Goal: Check status: Check status

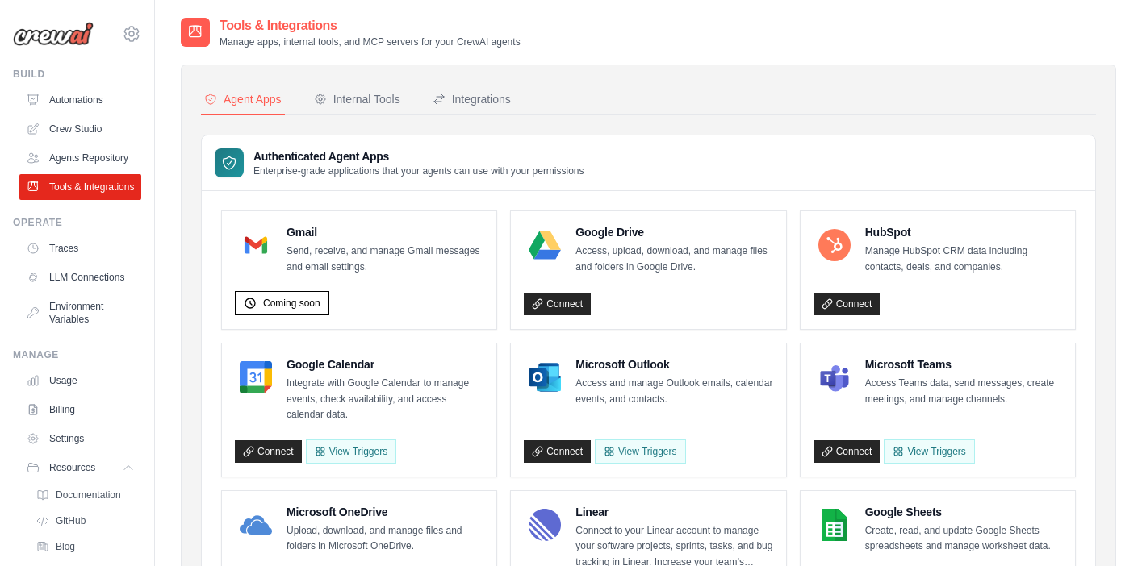
scroll to position [184, 0]
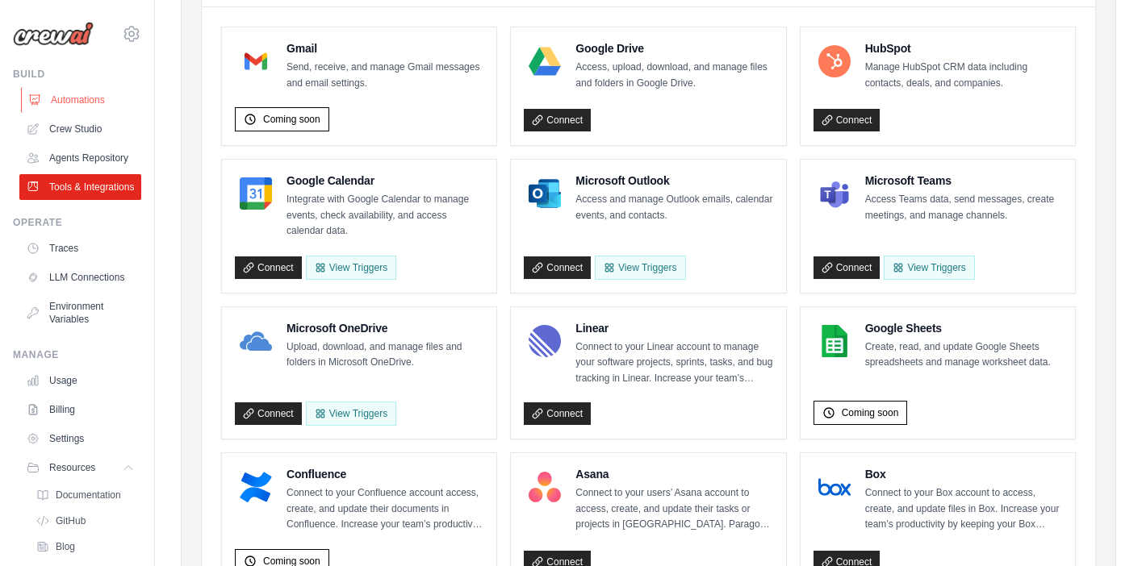
click at [84, 102] on link "Automations" at bounding box center [82, 100] width 122 height 26
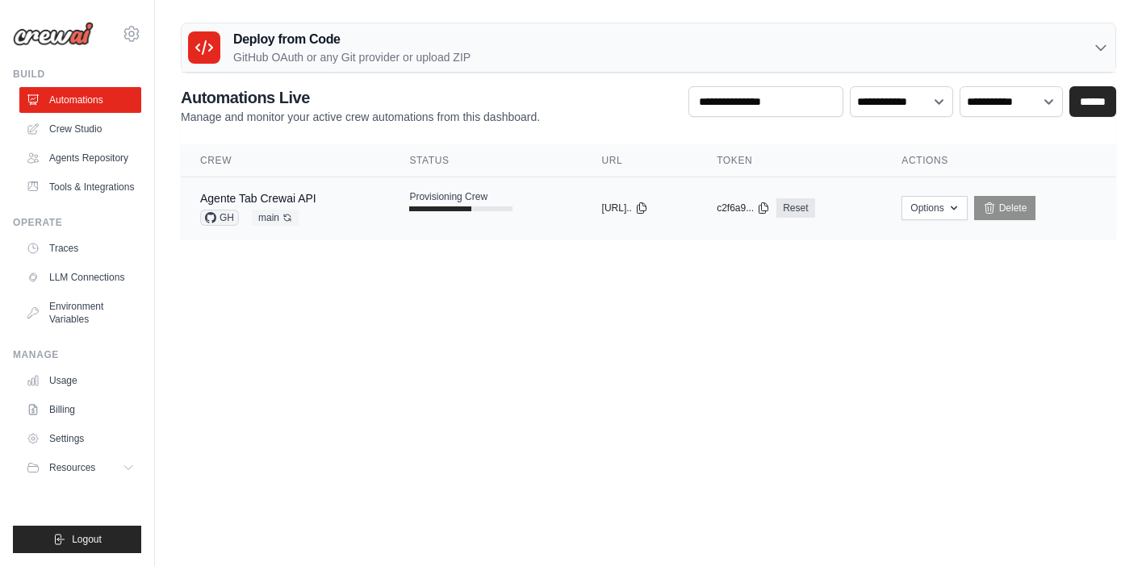
click at [529, 209] on td "Provisioning Crew" at bounding box center [486, 200] width 192 height 47
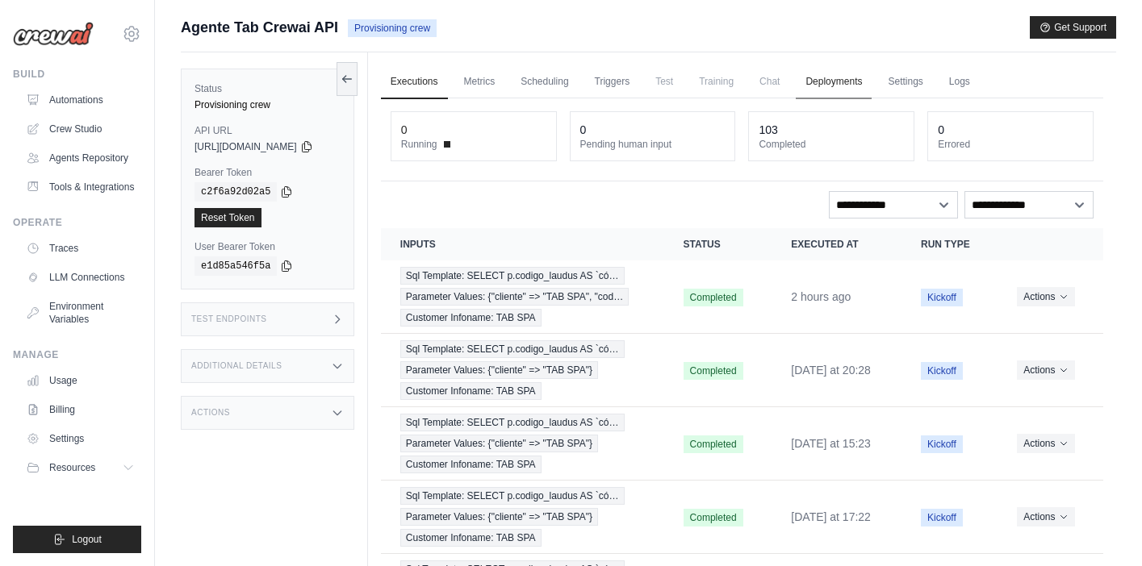
click at [847, 82] on link "Deployments" at bounding box center [833, 82] width 76 height 34
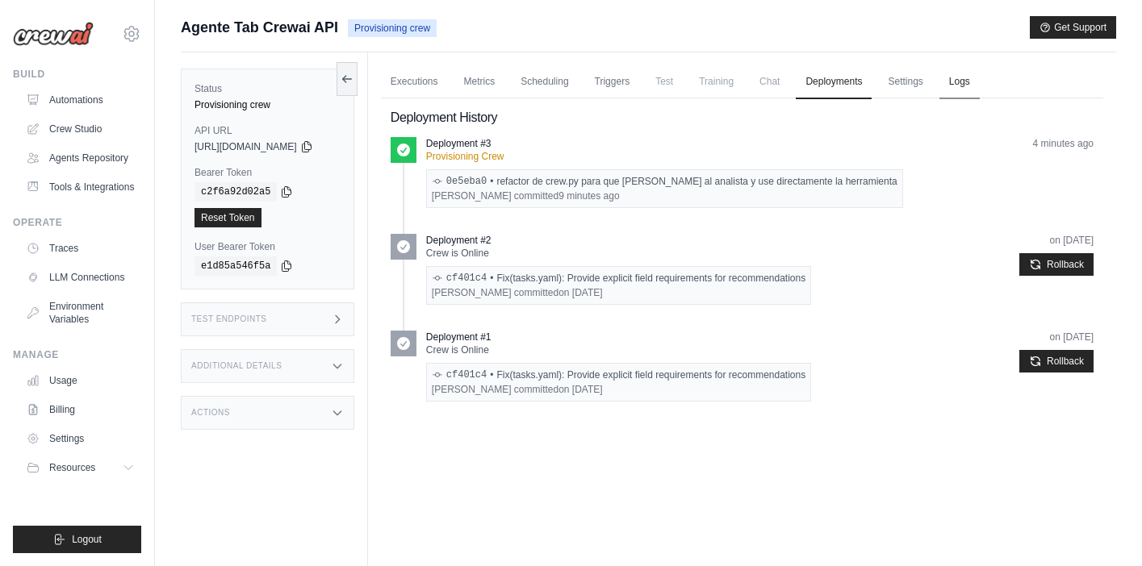
click at [967, 86] on link "Logs" at bounding box center [959, 82] width 40 height 34
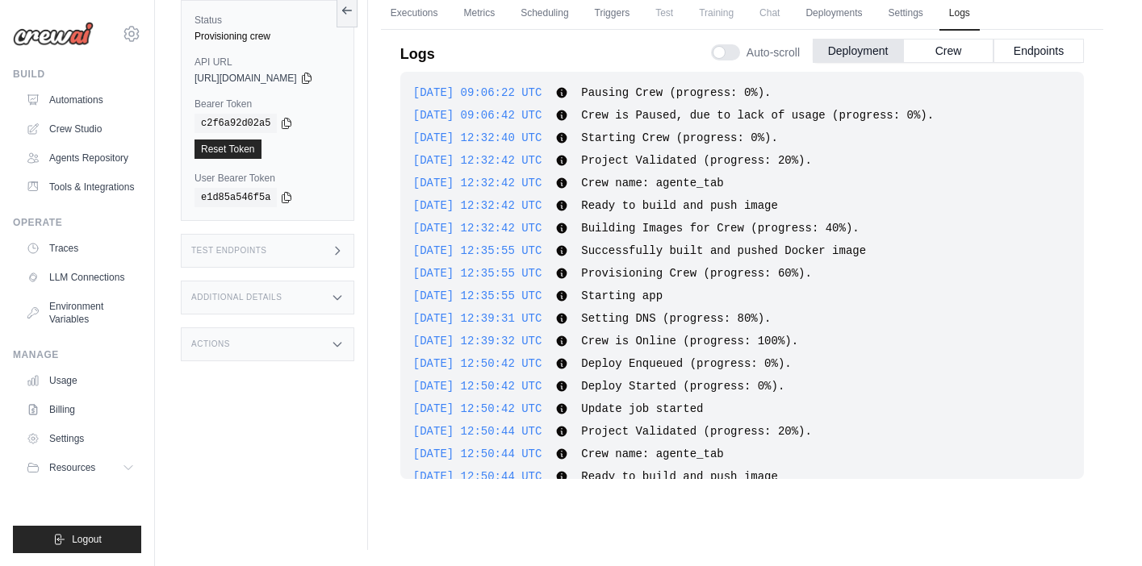
scroll to position [876, 0]
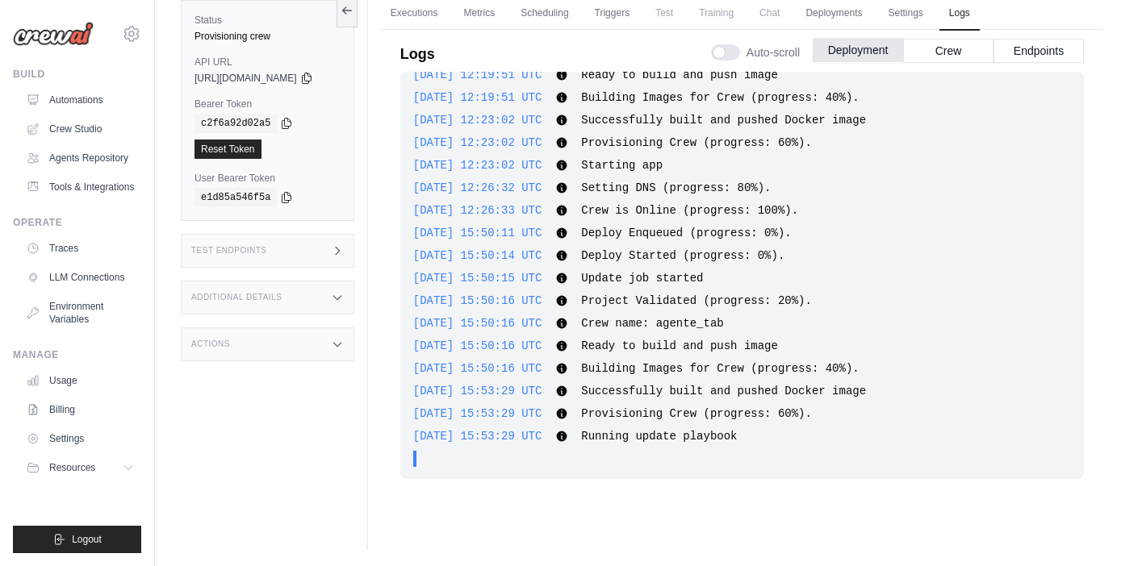
click at [846, 52] on button "Deployment" at bounding box center [857, 50] width 90 height 24
click at [940, 52] on button "Crew" at bounding box center [948, 50] width 90 height 24
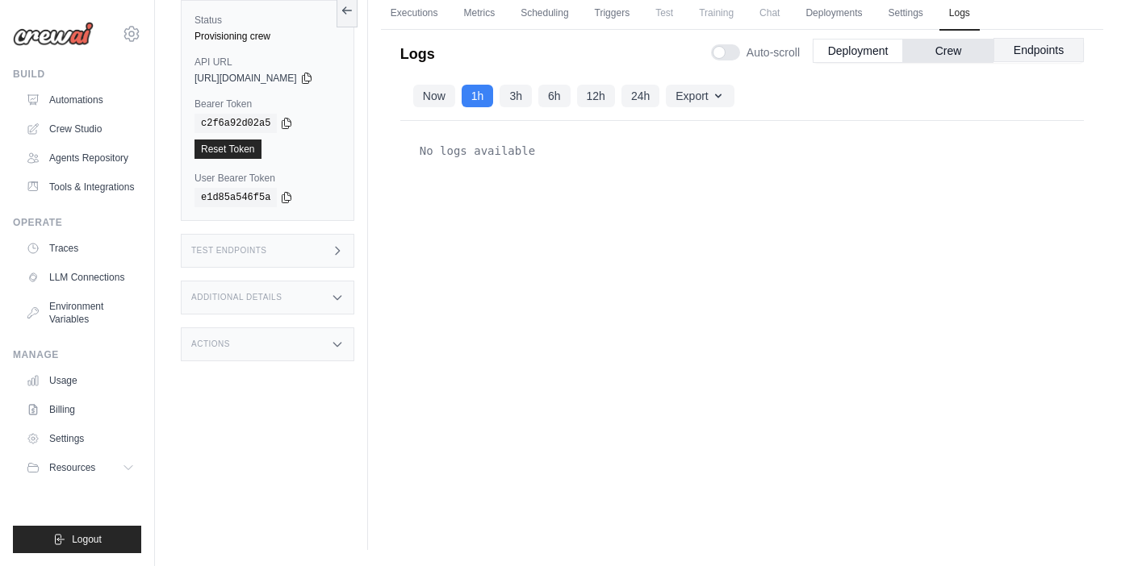
click at [1043, 54] on button "Endpoints" at bounding box center [1038, 50] width 90 height 24
click at [853, 52] on button "Deployment" at bounding box center [857, 50] width 90 height 24
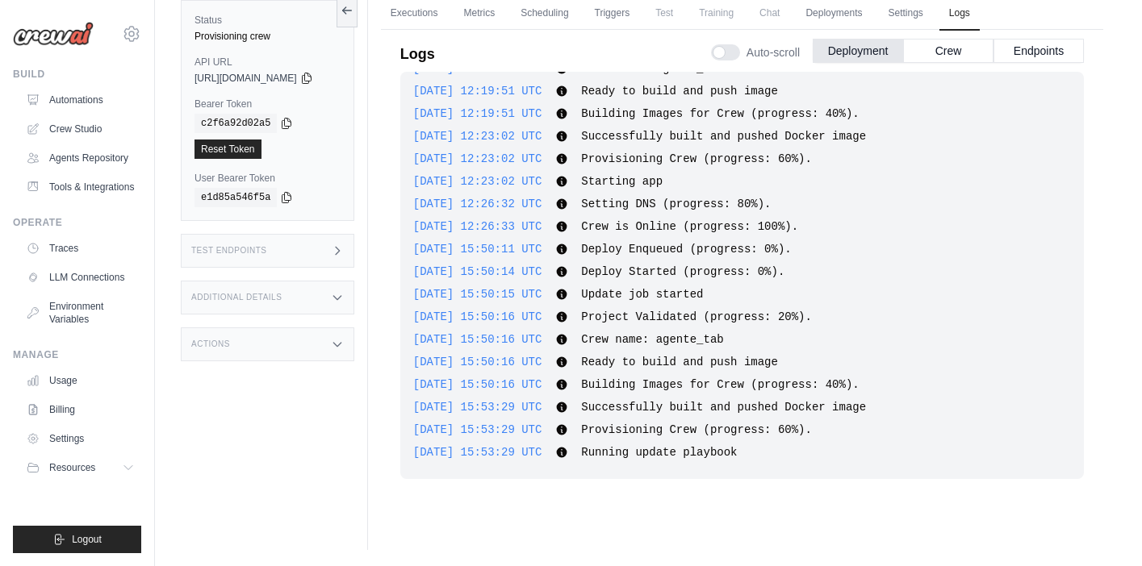
scroll to position [0, 0]
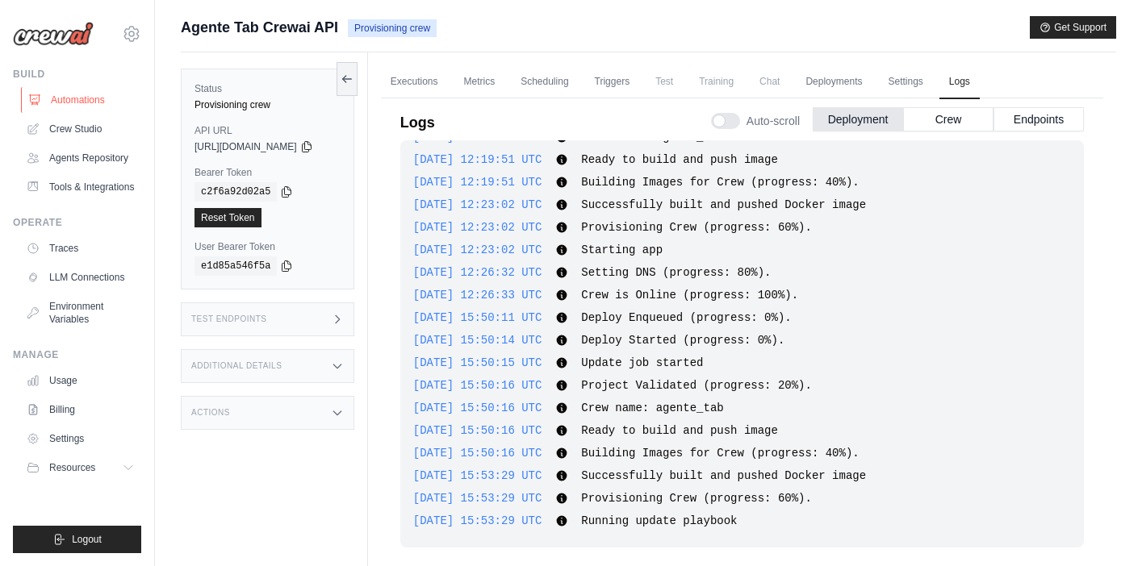
click at [83, 98] on link "Automations" at bounding box center [82, 100] width 122 height 26
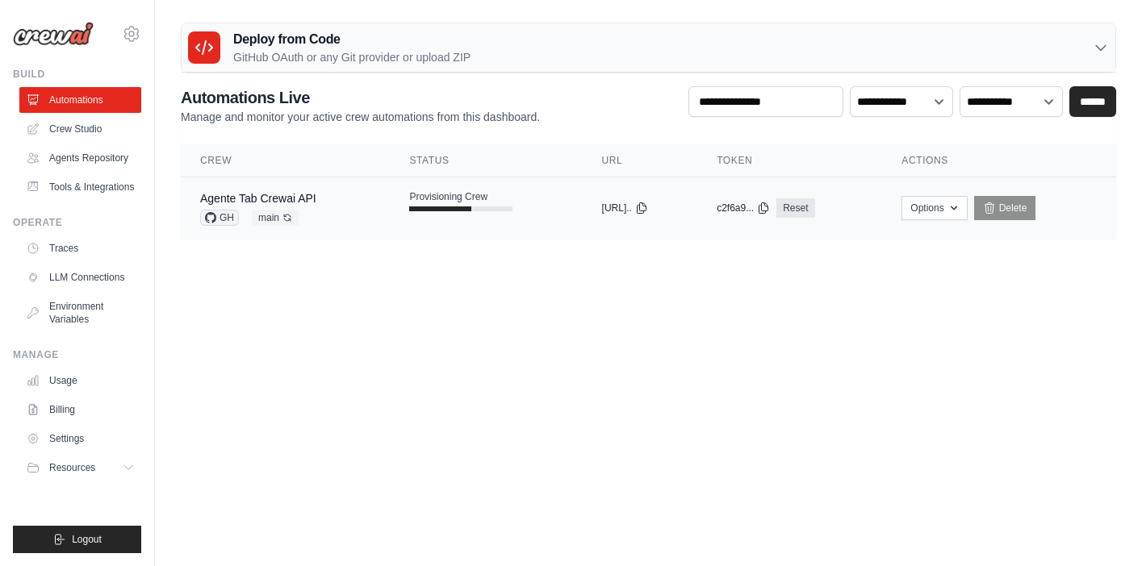
click at [525, 208] on td "Provisioning Crew" at bounding box center [486, 200] width 192 height 47
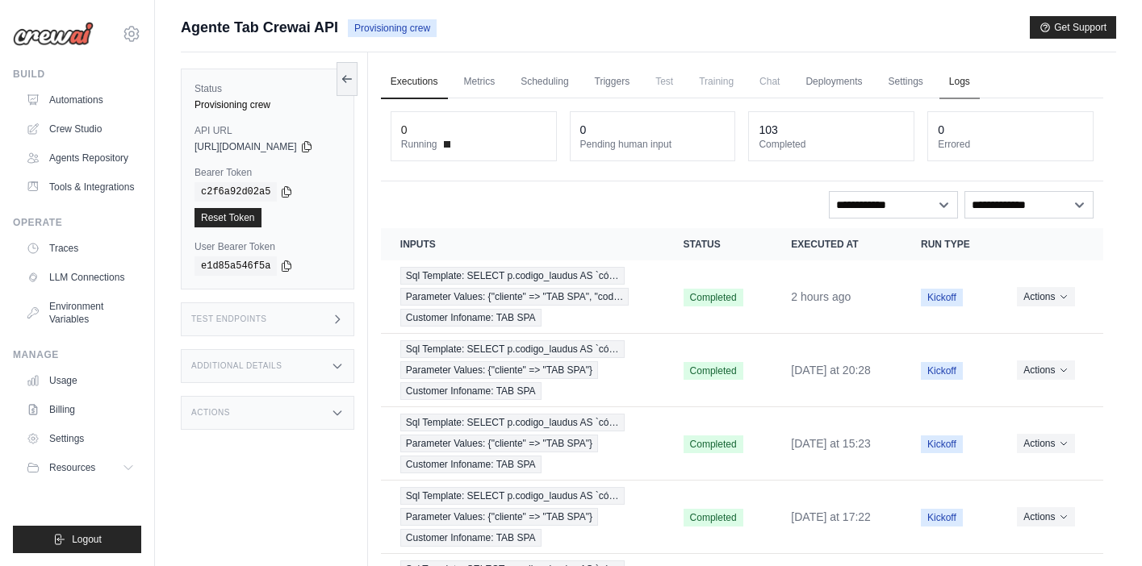
click at [967, 86] on link "Logs" at bounding box center [959, 82] width 40 height 34
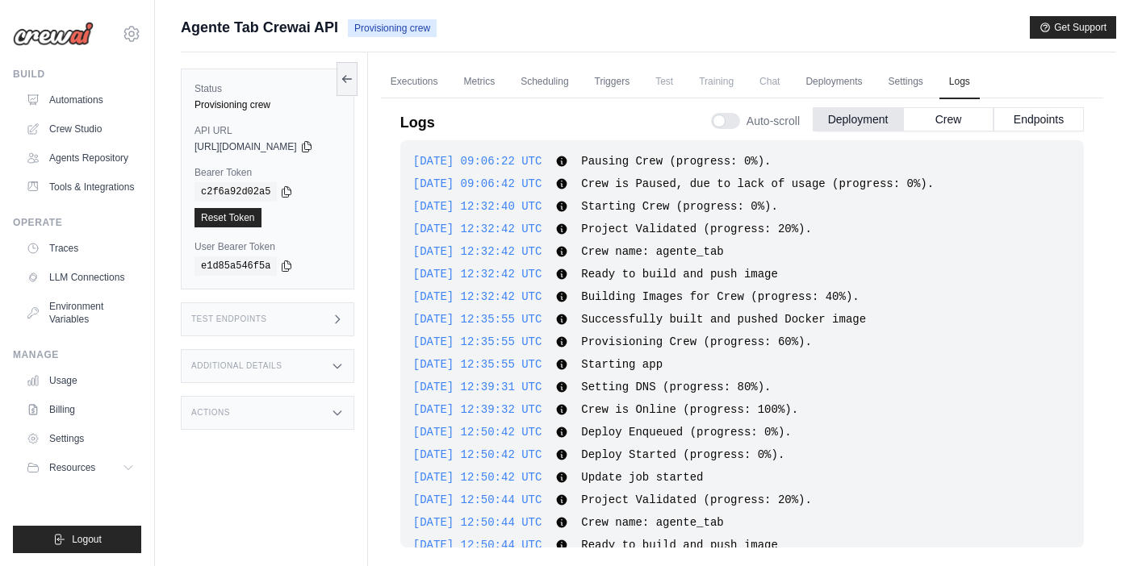
scroll to position [1147, 0]
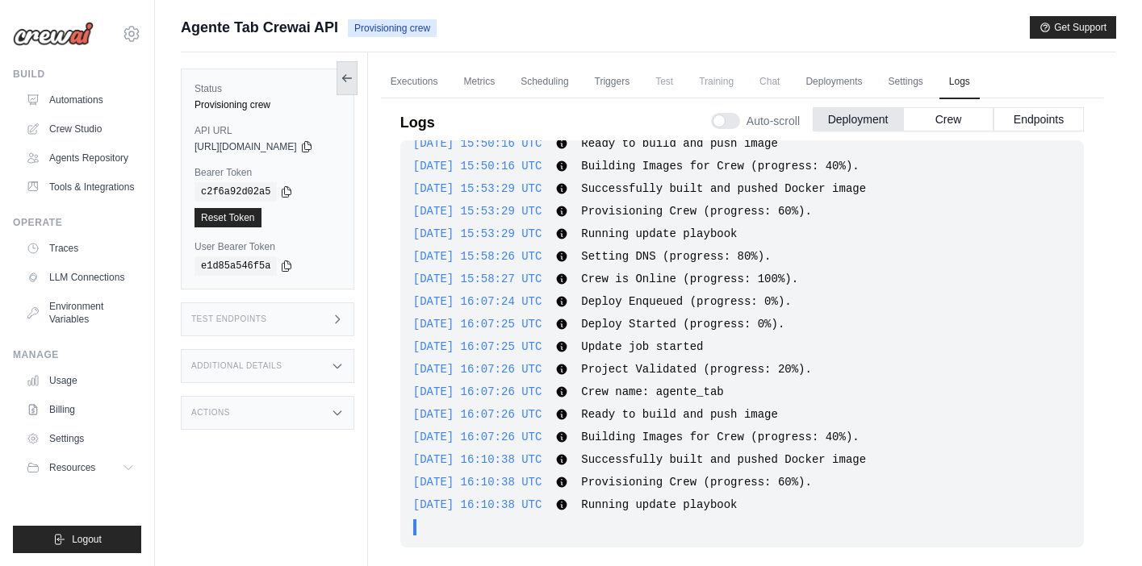
click at [353, 80] on icon at bounding box center [346, 78] width 13 height 13
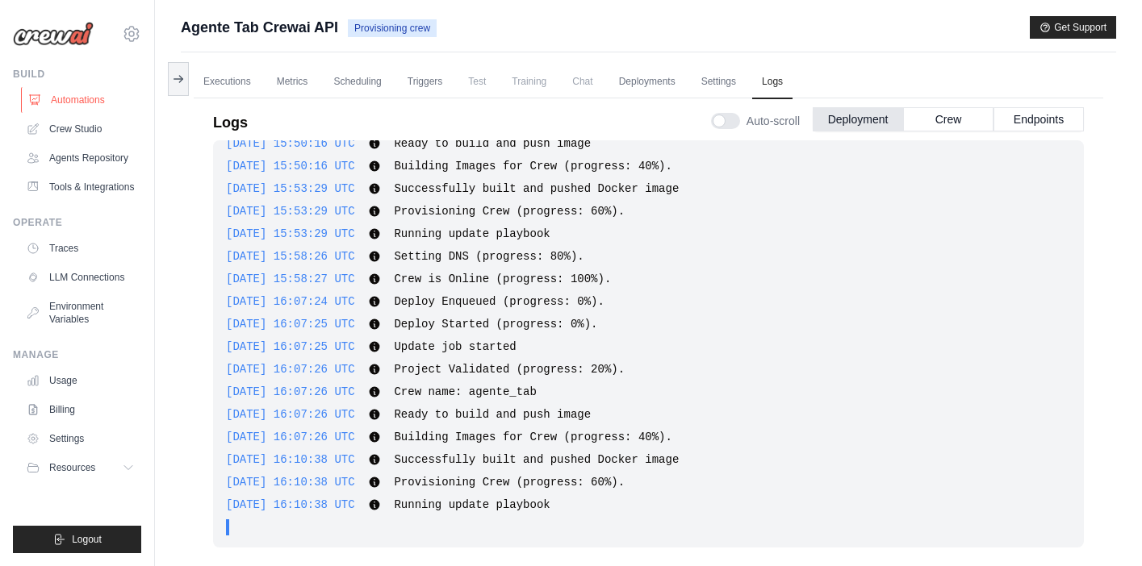
click at [97, 102] on link "Automations" at bounding box center [82, 100] width 122 height 26
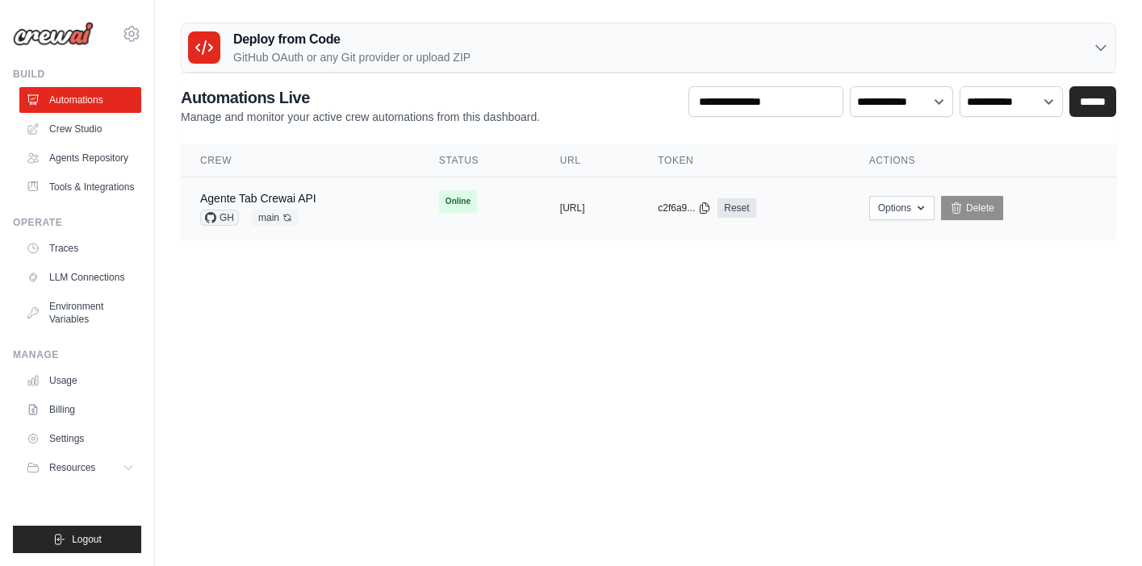
click at [457, 214] on td "Online" at bounding box center [480, 201] width 121 height 48
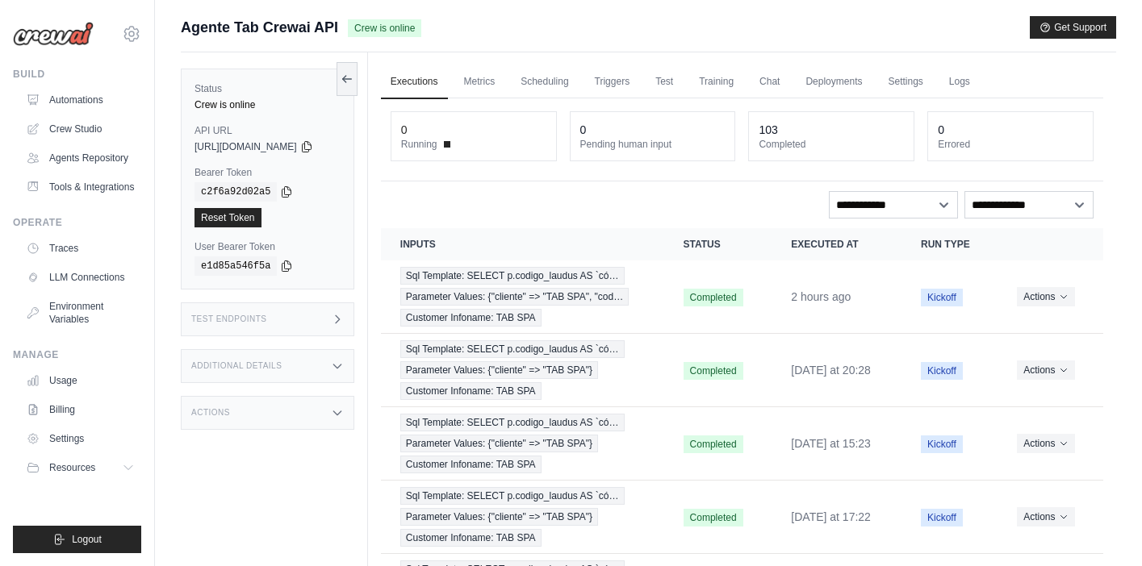
click at [344, 317] on icon at bounding box center [337, 319] width 13 height 13
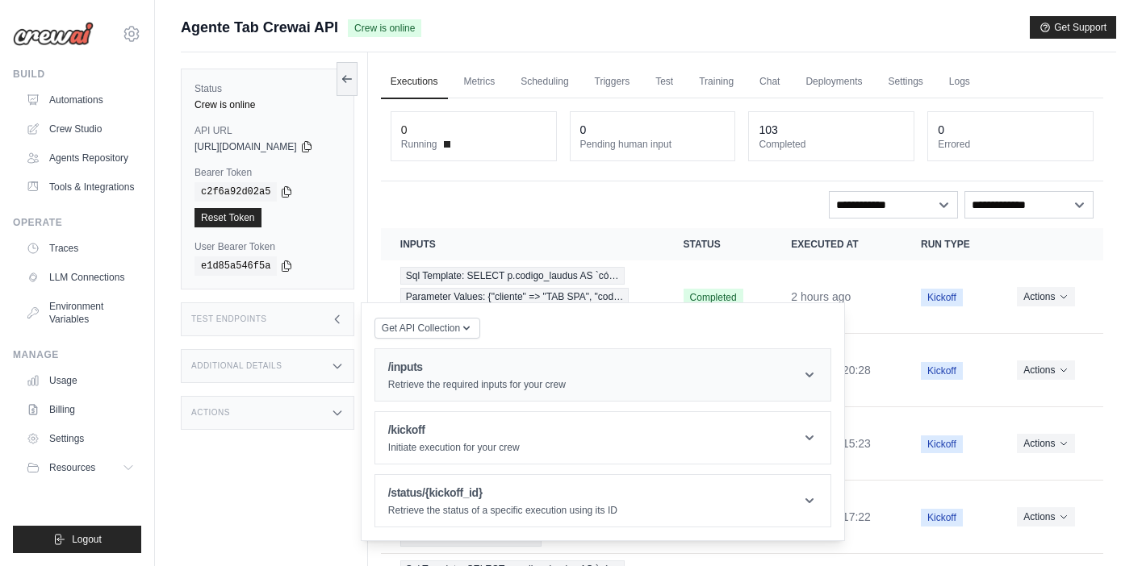
click at [503, 381] on p "Retrieve the required inputs for your crew" at bounding box center [476, 384] width 177 height 13
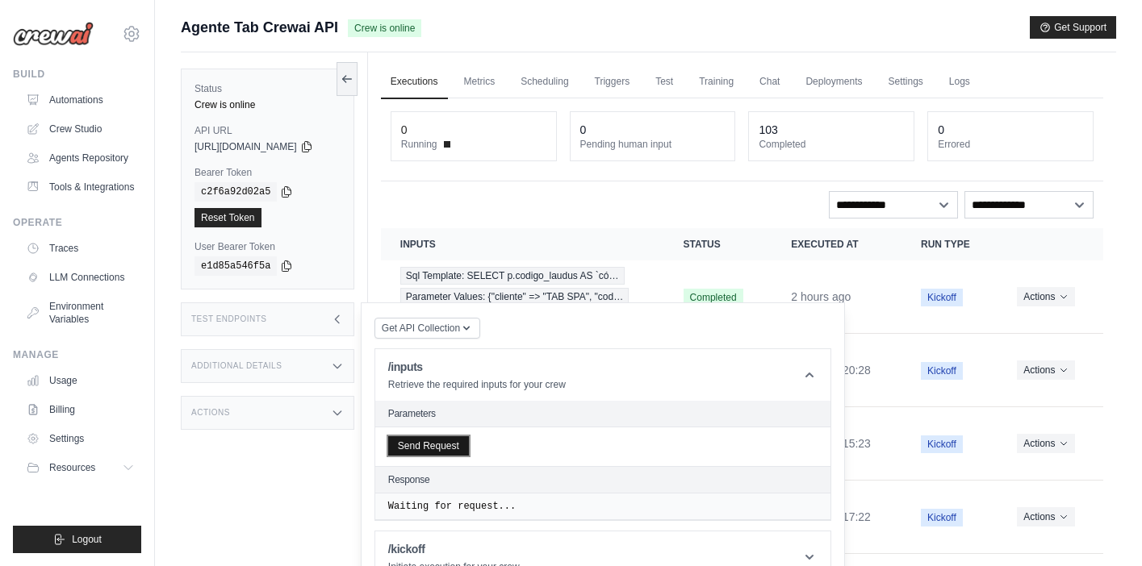
click at [424, 442] on button "Send Request" at bounding box center [428, 445] width 81 height 19
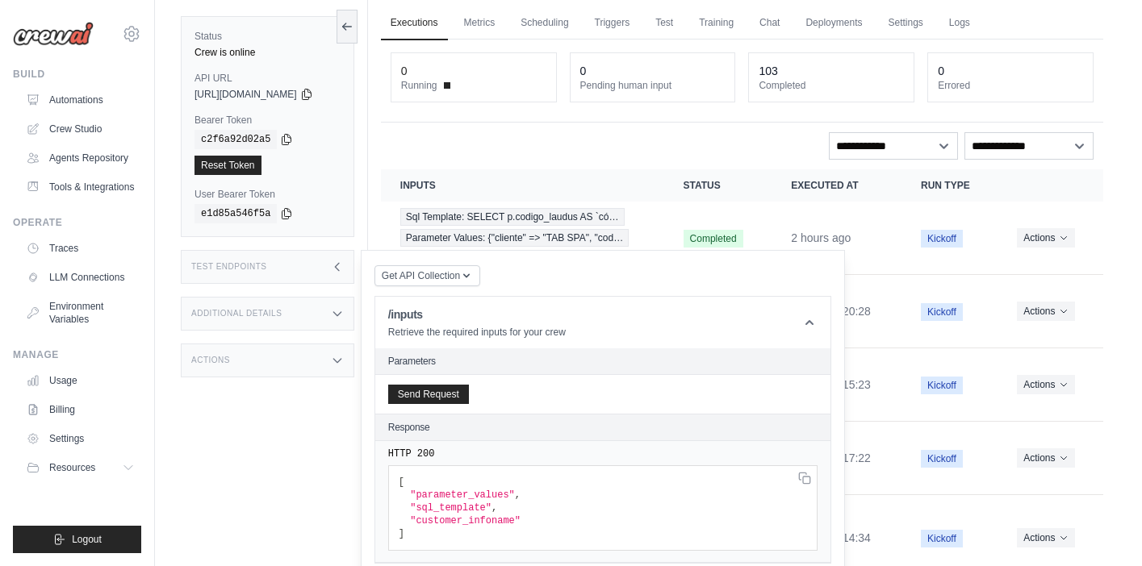
scroll to position [56, 0]
click at [534, 152] on div "**********" at bounding box center [741, 148] width 703 height 27
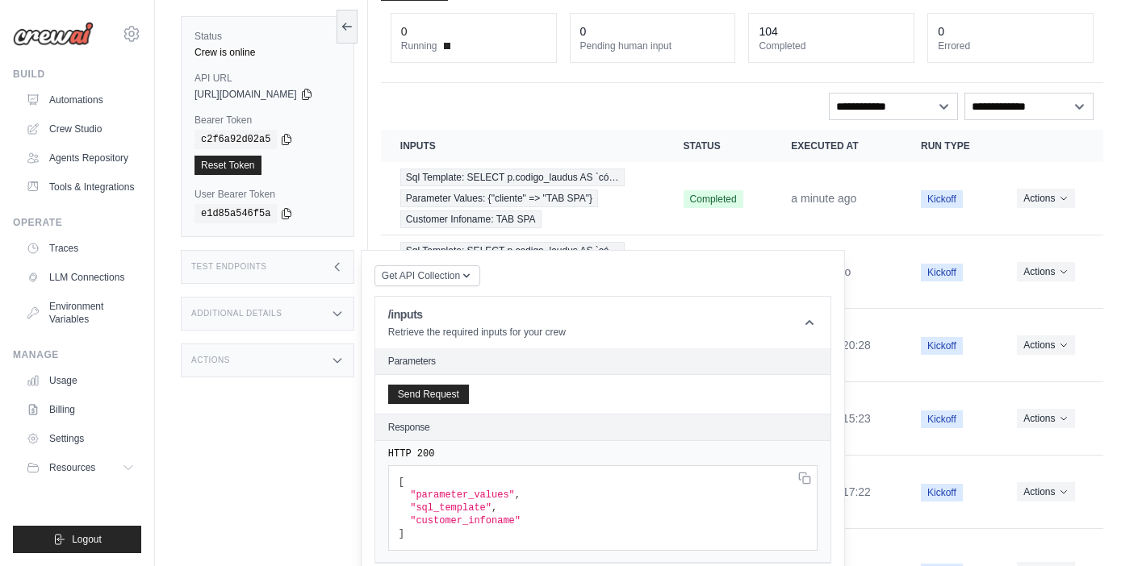
scroll to position [102, 0]
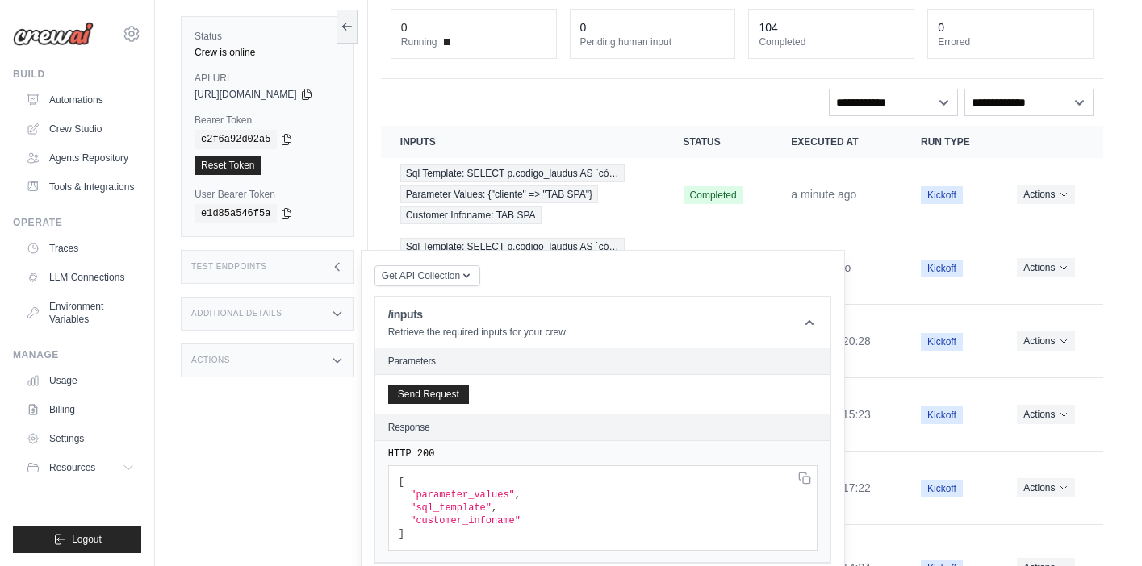
click at [620, 111] on div "**********" at bounding box center [741, 102] width 703 height 27
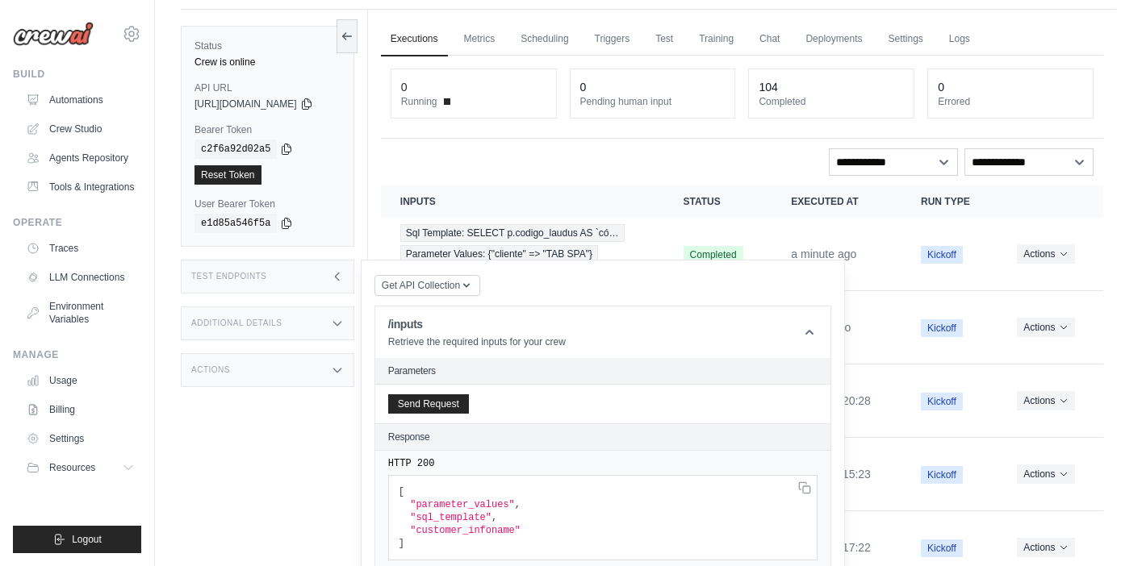
scroll to position [0, 0]
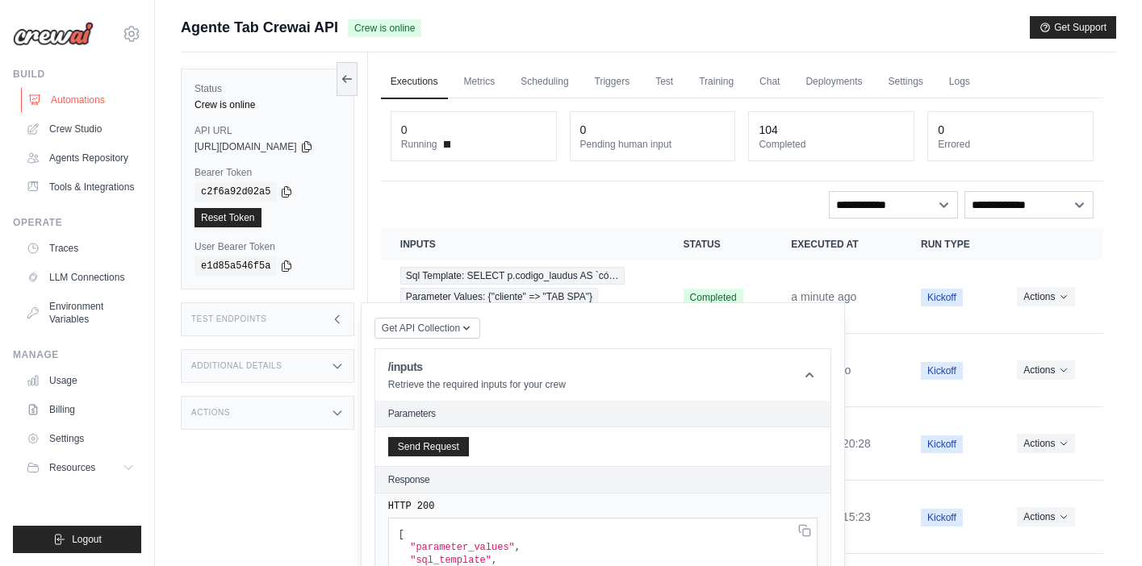
click at [74, 100] on link "Automations" at bounding box center [82, 100] width 122 height 26
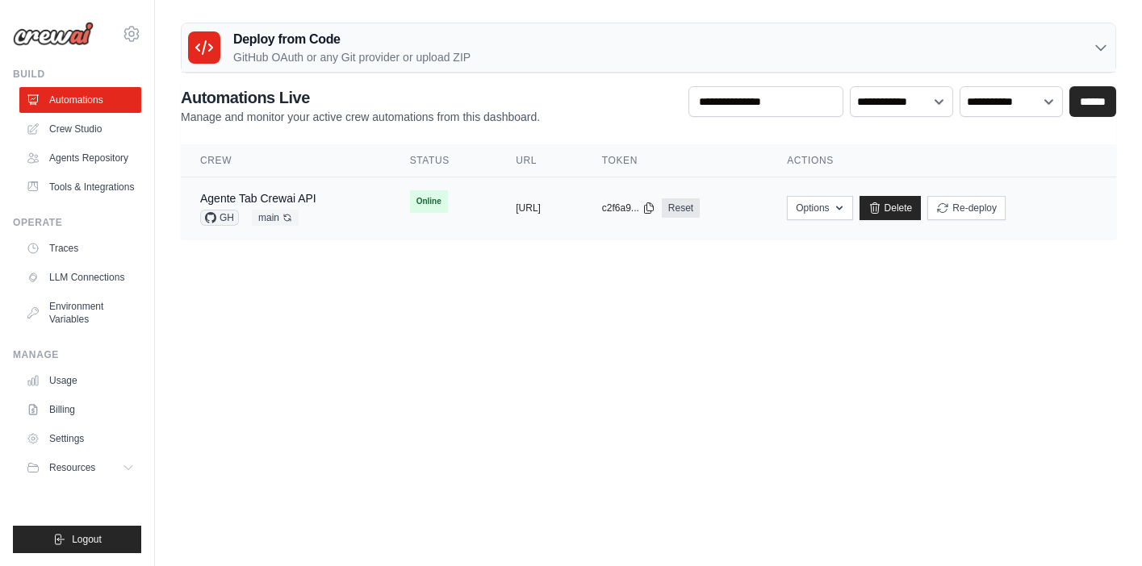
click at [349, 218] on td "Agente Tab Crewai API GH main Auto-deploy enabled" at bounding box center [286, 208] width 210 height 62
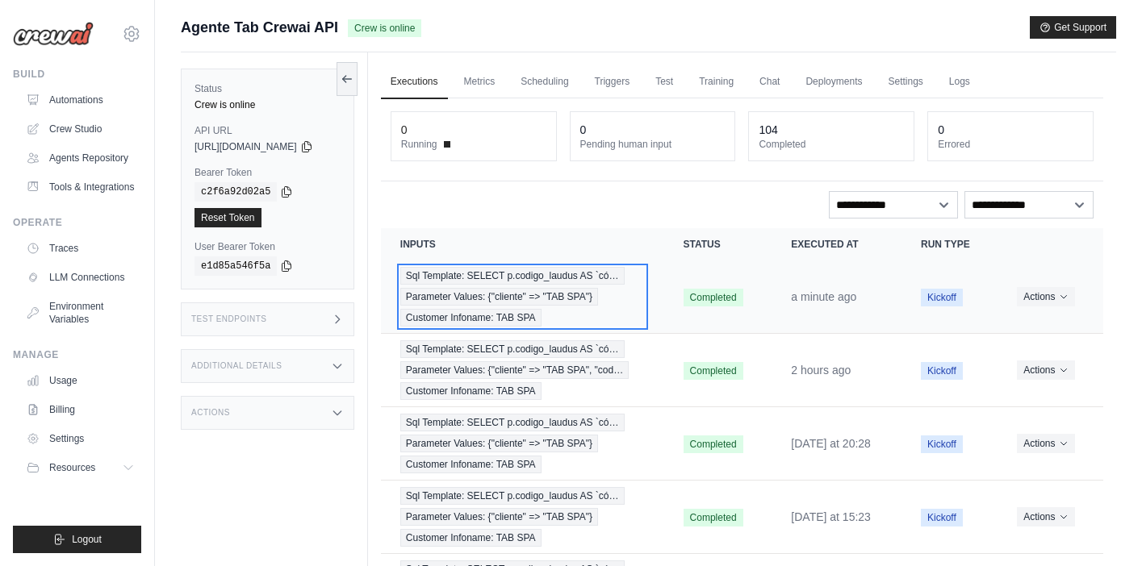
click at [592, 294] on span "Parameter Values: {"cliente" => "TAB SPA"}" at bounding box center [499, 297] width 198 height 18
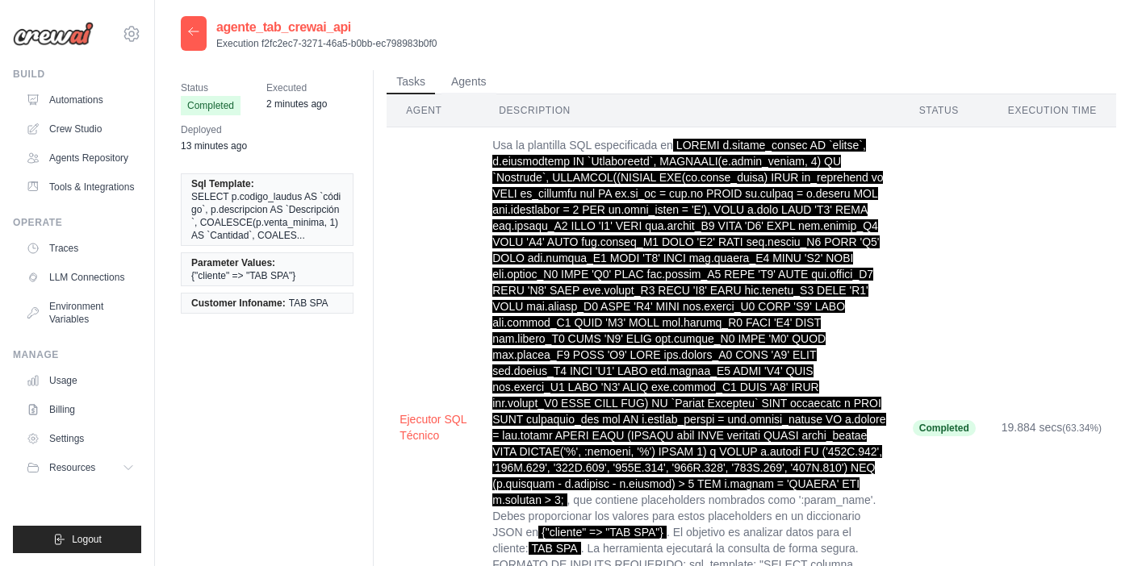
click at [566, 191] on span at bounding box center [688, 323] width 393 height 368
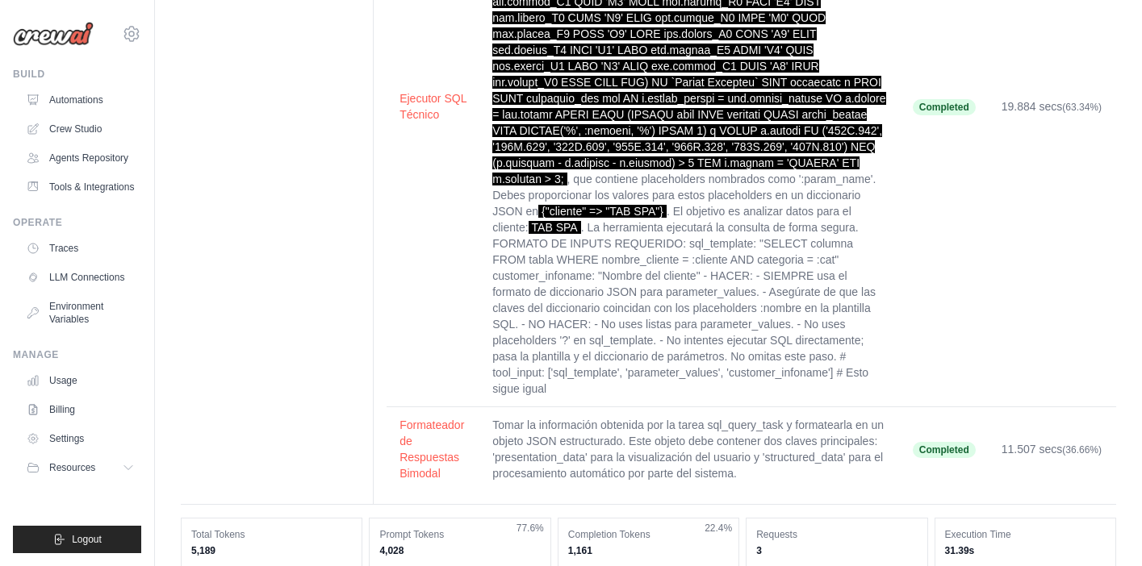
scroll to position [385, 0]
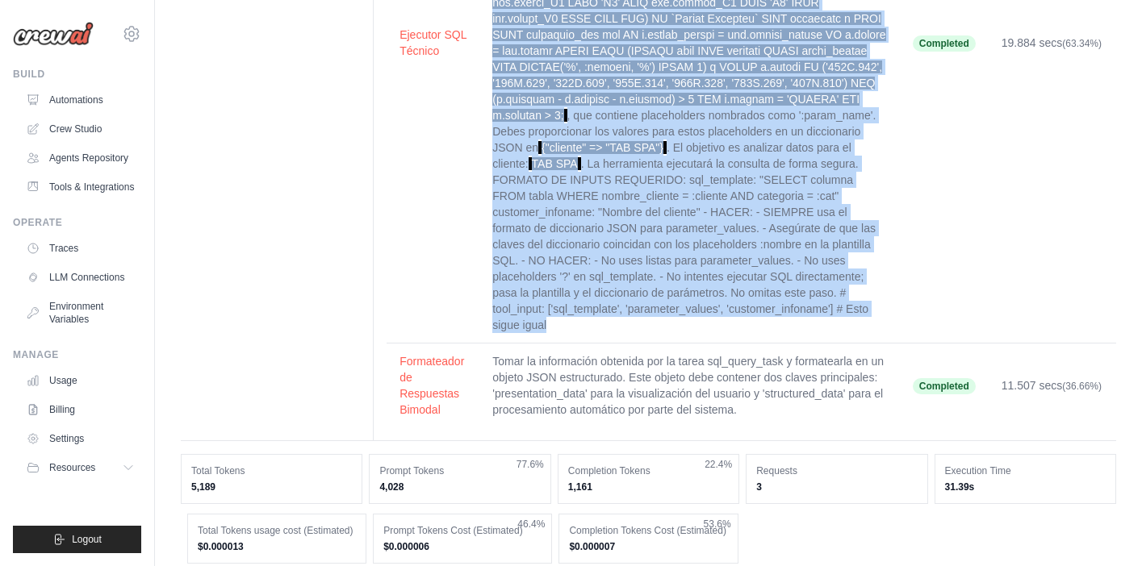
drag, startPoint x: 492, startPoint y: 147, endPoint x: 809, endPoint y: 319, distance: 360.6
click at [809, 319] on td "Usa la plantilla SQL especificada en , que contiene placeholders nombrados como…" at bounding box center [689, 43] width 420 height 601
copy td "Usa la plantilla SQL especificada en SELECT p.codigo_laudus AS `código`, p.desc…"
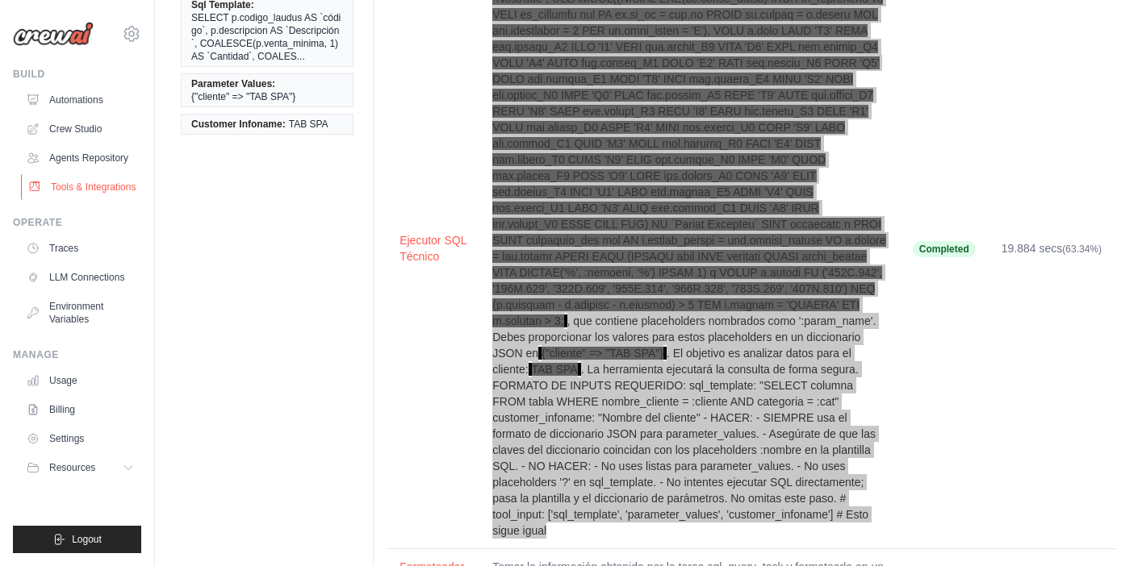
scroll to position [0, 0]
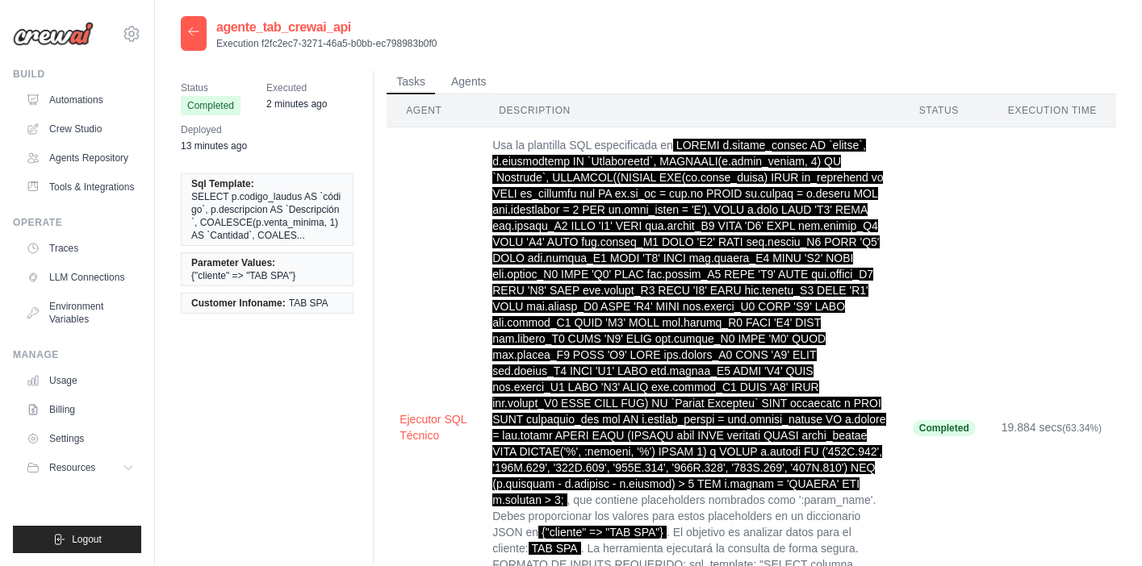
click at [250, 42] on p "Execution f2fc2ec7-3271-46a5-b0bb-ec798983b0f0" at bounding box center [326, 43] width 221 height 13
copy div "Execution f2fc2ec7-3271-46a5-b0bb-ec798983b0f0"
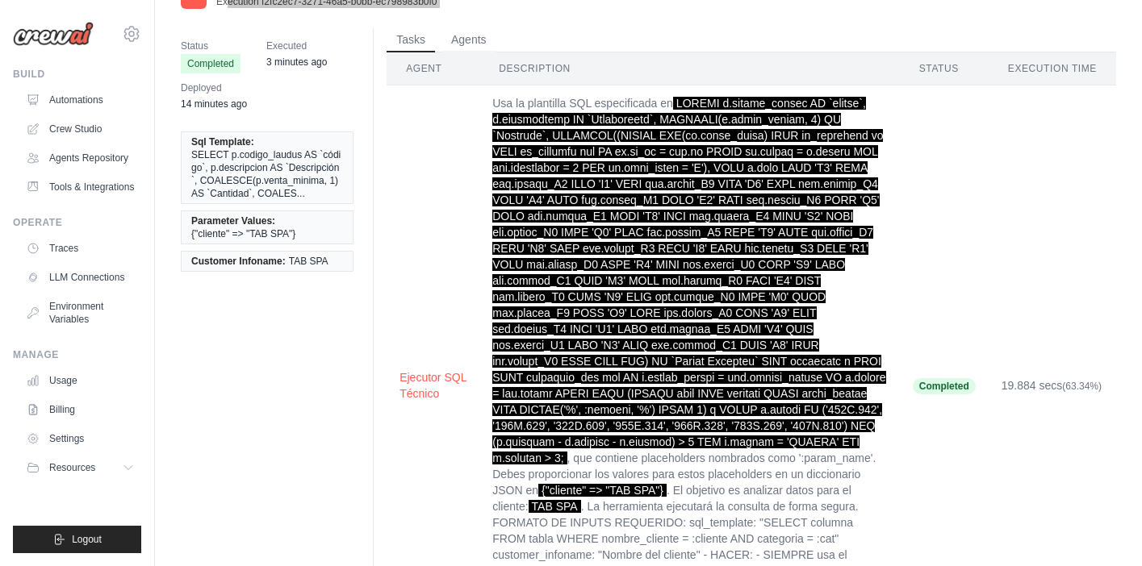
scroll to position [148, 0]
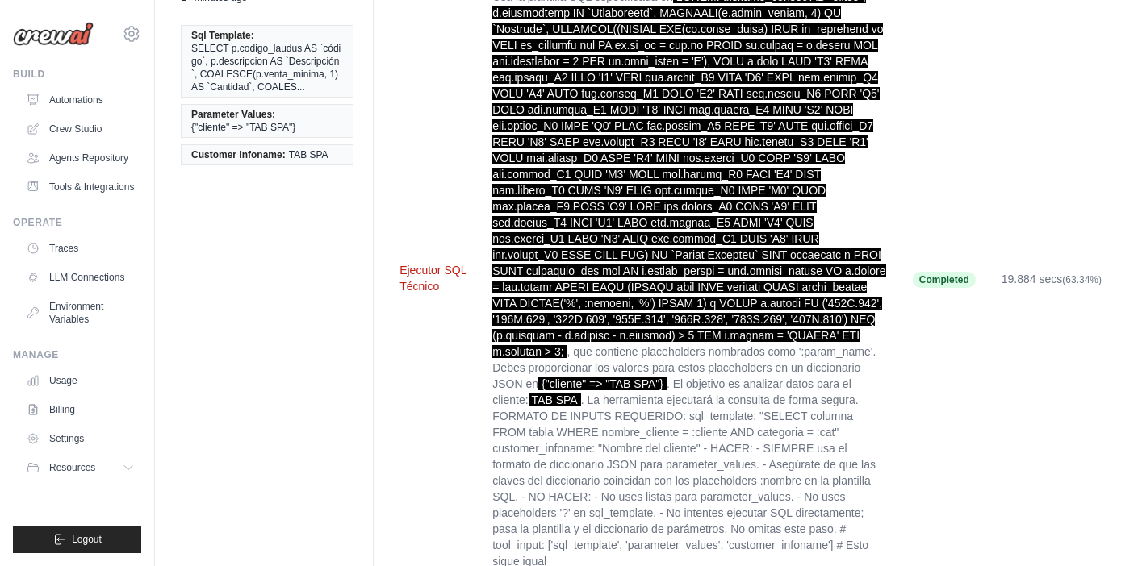
drag, startPoint x: 445, startPoint y: 285, endPoint x: 399, endPoint y: 277, distance: 45.9
click at [398, 278] on td "Ejecutor SQL Técnico" at bounding box center [432, 279] width 93 height 601
drag, startPoint x: 393, startPoint y: 271, endPoint x: 458, endPoint y: 290, distance: 67.9
click at [458, 290] on td "Ejecutor SQL Técnico" at bounding box center [432, 279] width 93 height 601
copy button "Ejecutor SQL Técnico"
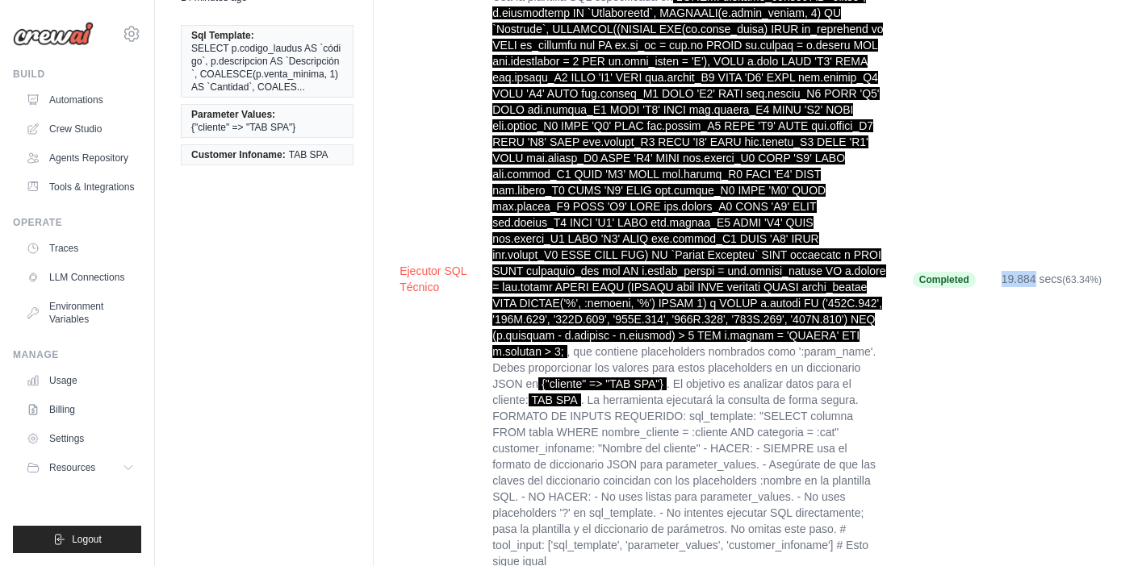
drag, startPoint x: 1034, startPoint y: 273, endPoint x: 993, endPoint y: 277, distance: 41.3
click at [993, 277] on td "19.884 secs (63.34%)" at bounding box center [1051, 279] width 127 height 601
drag, startPoint x: 1063, startPoint y: 275, endPoint x: 994, endPoint y: 274, distance: 68.6
click at [994, 274] on td "19.884 secs (63.34%)" at bounding box center [1051, 279] width 127 height 601
copy td "19.884 secs"
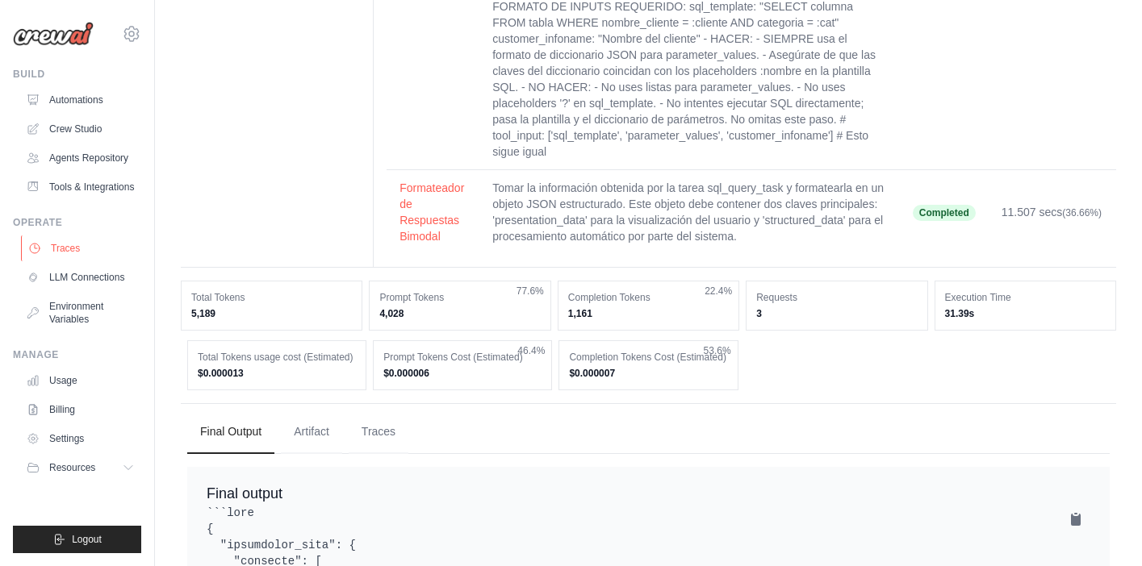
scroll to position [570, 0]
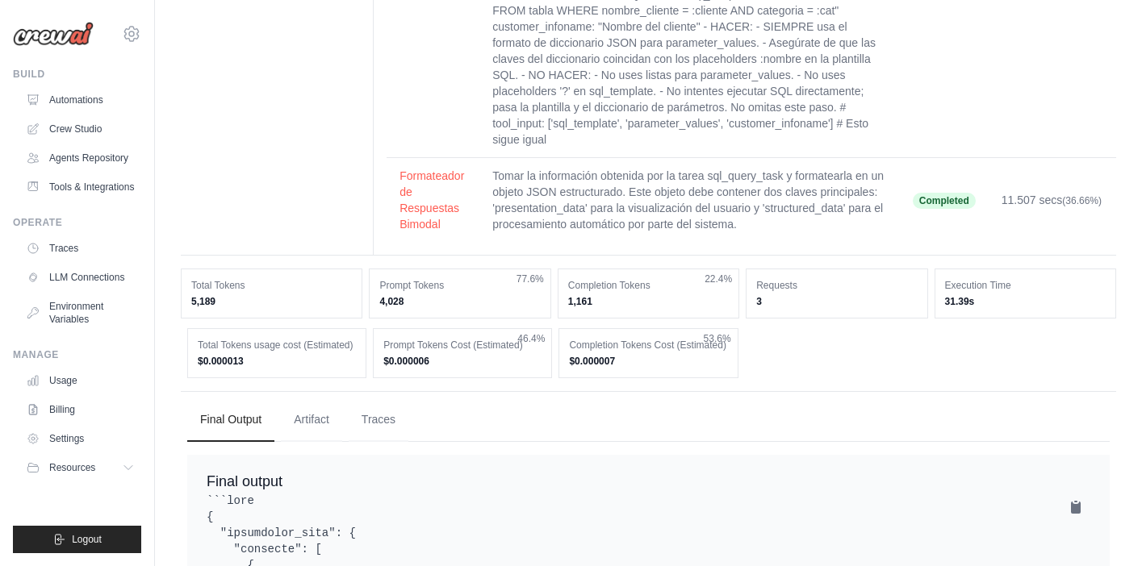
drag, startPoint x: 419, startPoint y: 214, endPoint x: 449, endPoint y: 223, distance: 31.1
click at [415, 210] on button "Formateador de Respuestas Bimodal" at bounding box center [432, 200] width 67 height 65
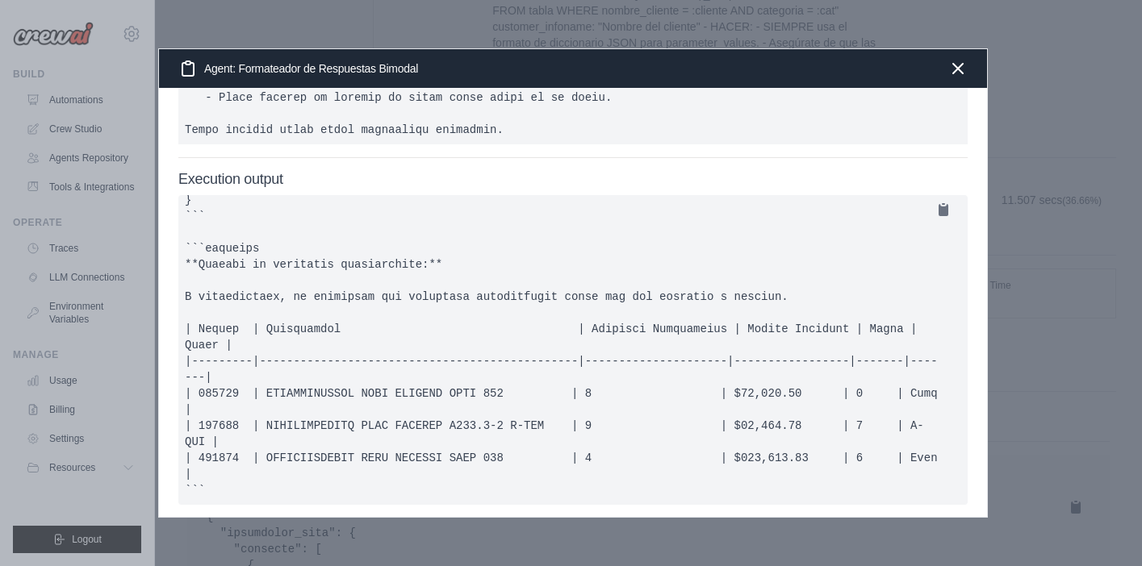
scroll to position [0, 0]
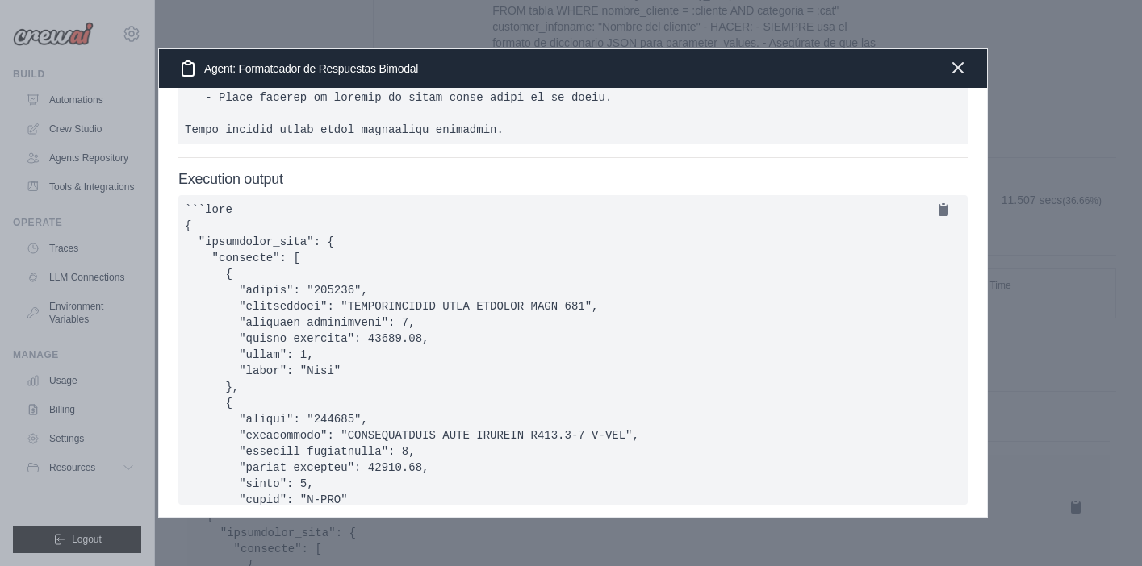
click at [956, 66] on icon "button" at bounding box center [958, 68] width 10 height 10
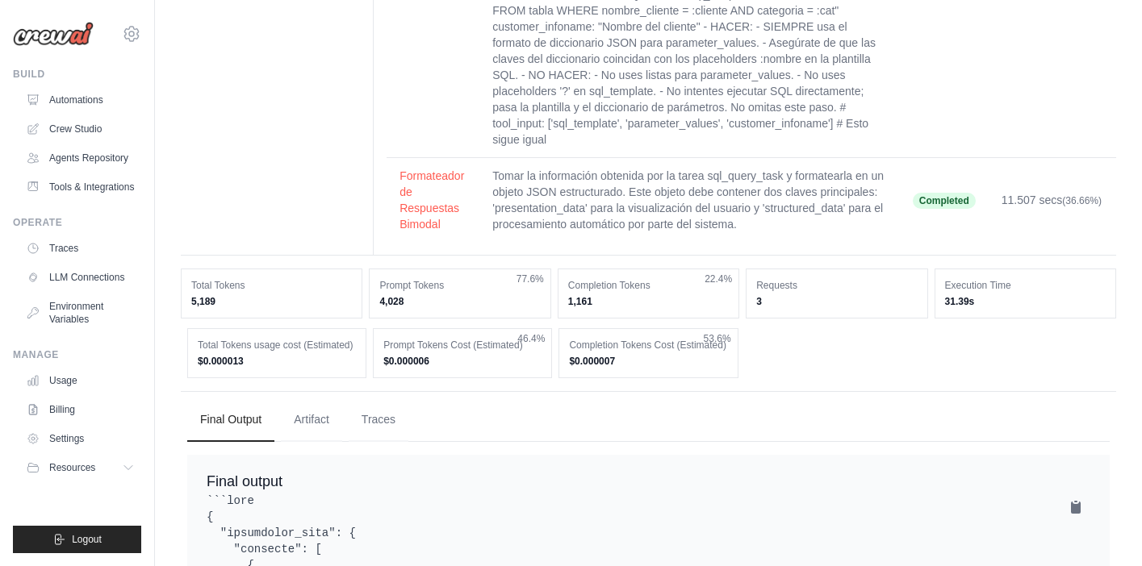
drag, startPoint x: 474, startPoint y: 230, endPoint x: 394, endPoint y: 189, distance: 89.8
click at [394, 189] on td "Formateador de Respuestas Bimodal" at bounding box center [432, 200] width 93 height 85
copy button "Formateador de Respuestas Bimodal"
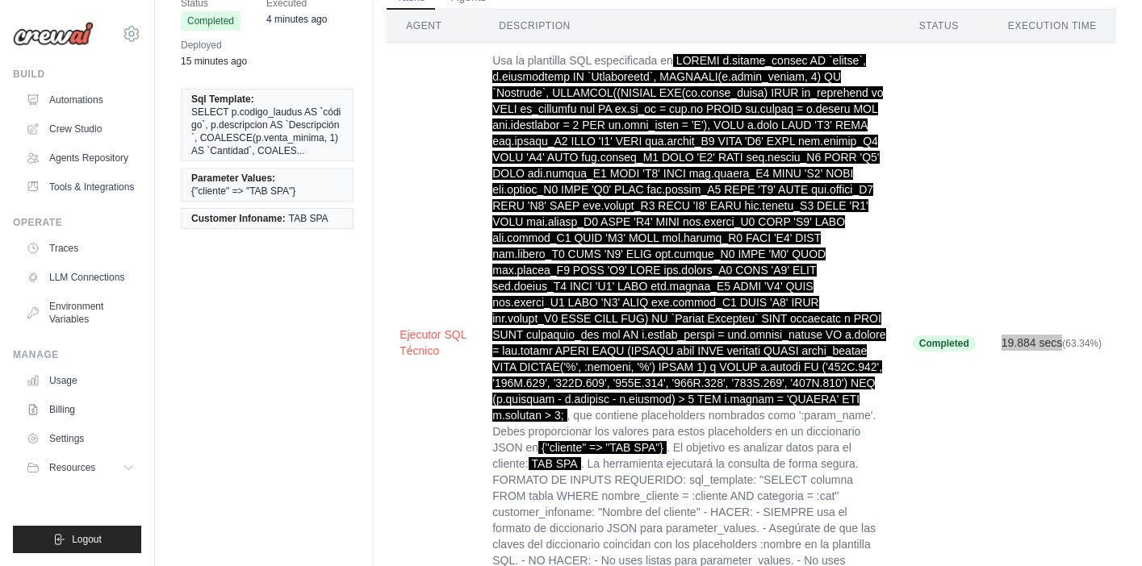
scroll to position [86, 0]
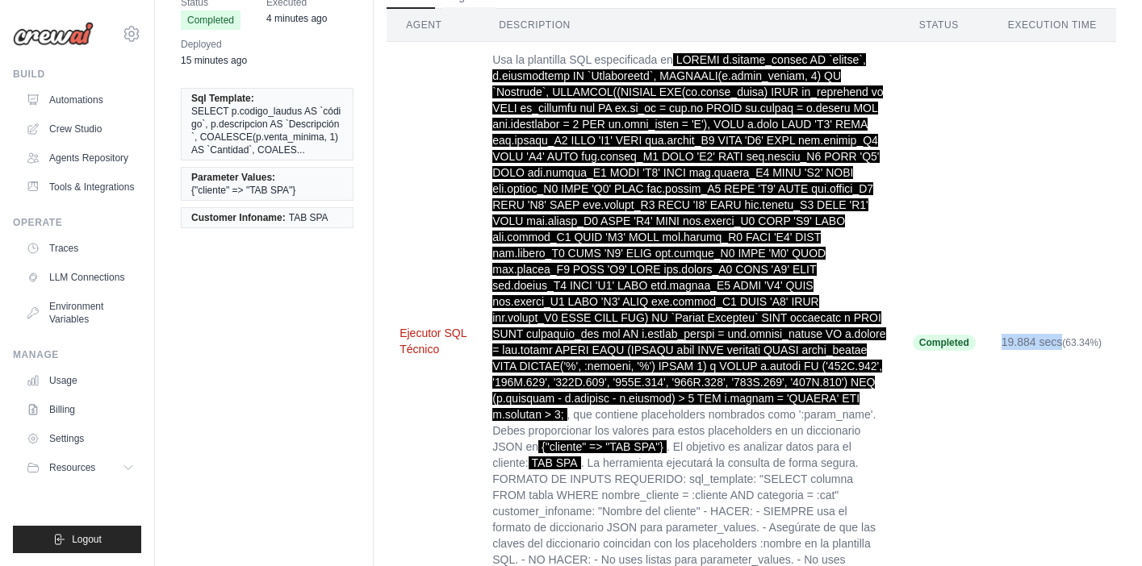
click at [416, 337] on button "Ejecutor SQL Técnico" at bounding box center [432, 341] width 67 height 32
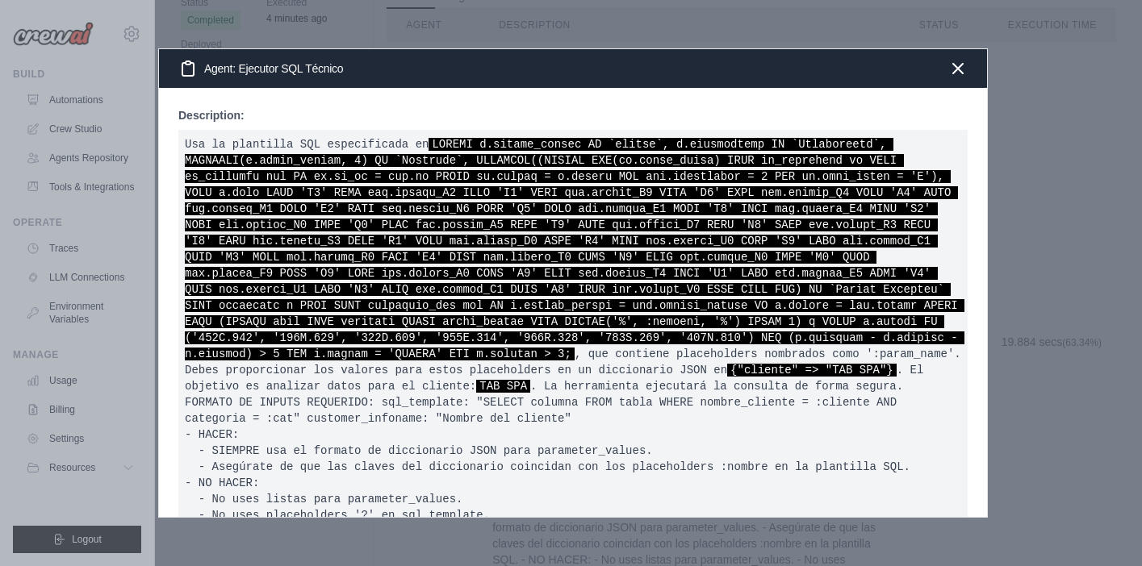
click at [597, 421] on pre "Usa la plantilla SQL especificada en , que contiene placeholders nombrados como…" at bounding box center [572, 346] width 789 height 432
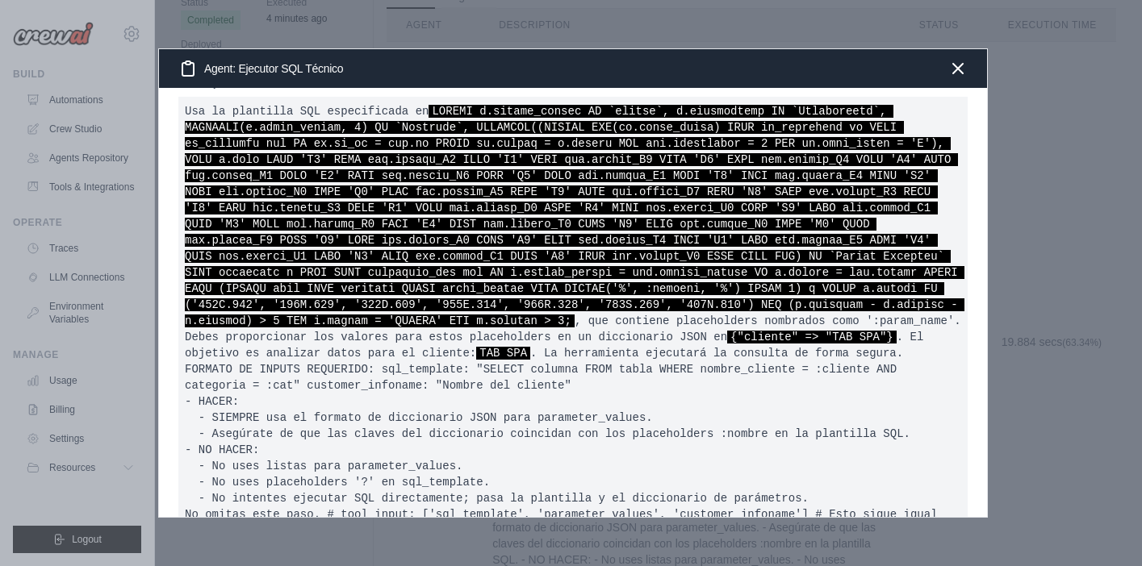
scroll to position [0, 0]
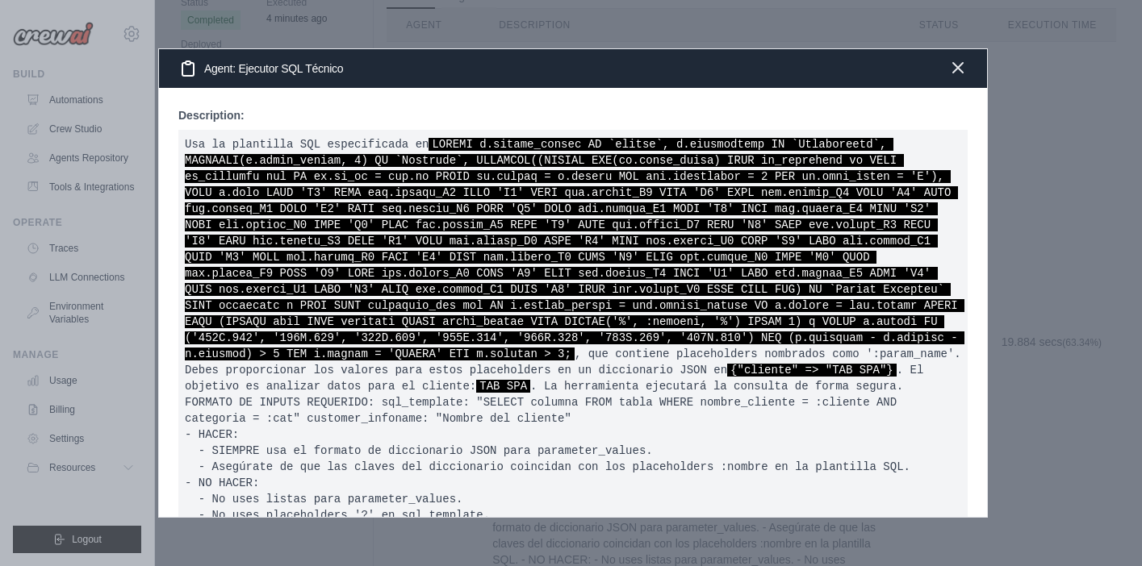
click at [960, 71] on icon "button" at bounding box center [958, 68] width 10 height 10
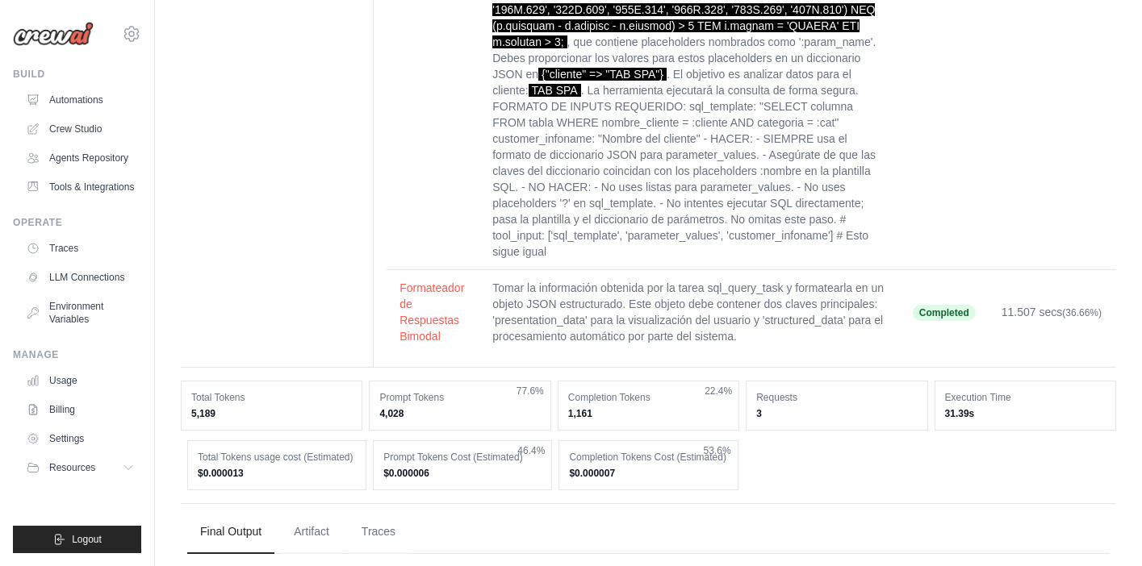
scroll to position [491, 0]
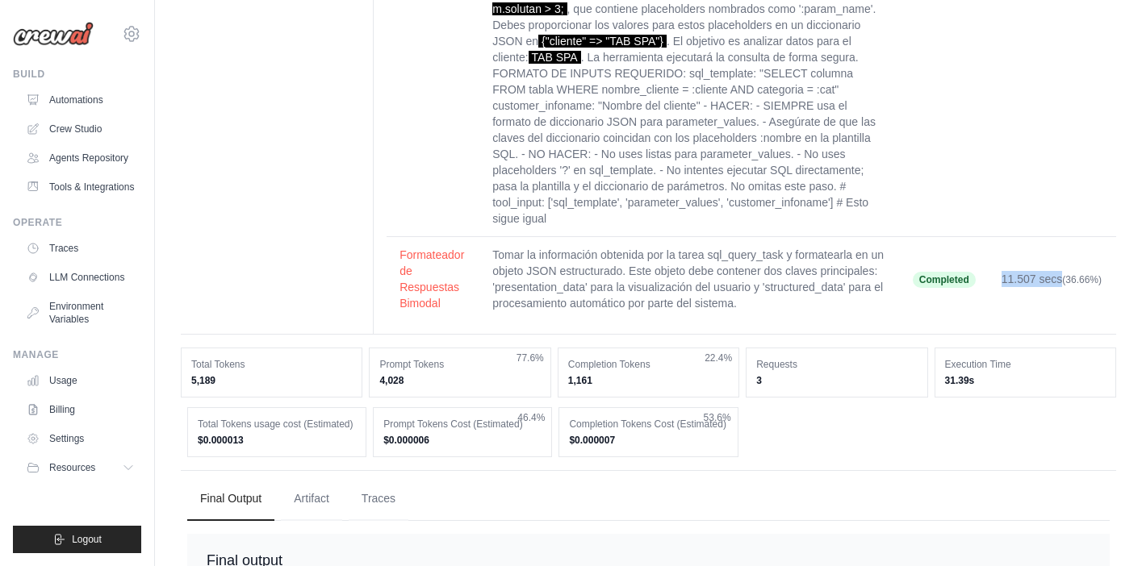
drag, startPoint x: 1059, startPoint y: 273, endPoint x: 998, endPoint y: 271, distance: 61.4
click at [998, 271] on td "11.507 secs (36.66%)" at bounding box center [1051, 279] width 127 height 85
copy td "11.507 secs"
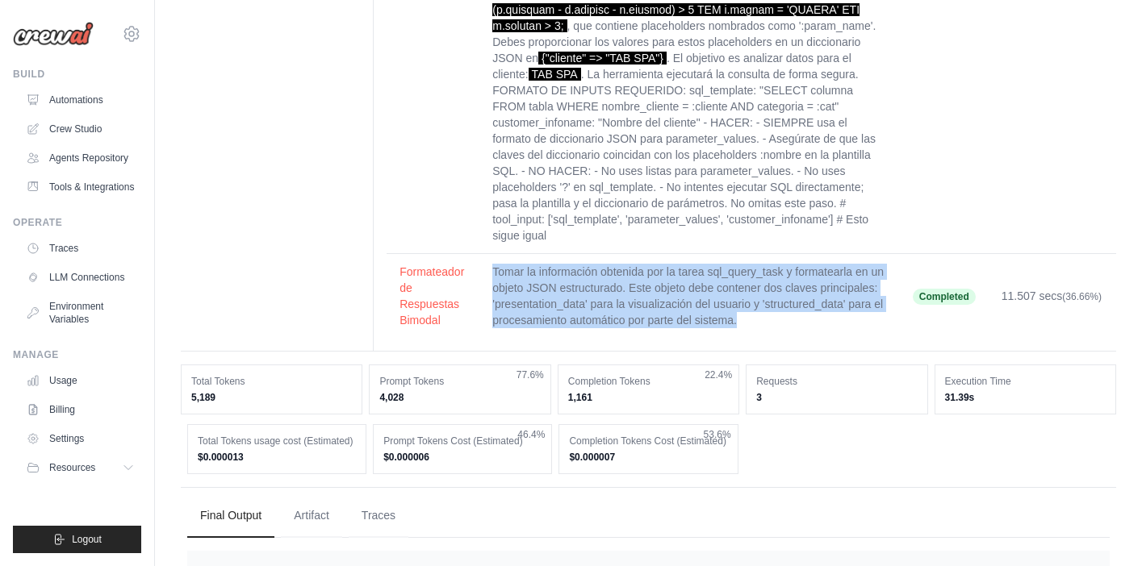
drag, startPoint x: 748, startPoint y: 318, endPoint x: 494, endPoint y: 279, distance: 257.1
click at [494, 279] on td "Tomar la información obtenida por la tarea sql_query_task y formatearla en un o…" at bounding box center [689, 296] width 420 height 85
copy td "Tomar la información obtenida por la tarea sql_query_task y formatearla en un o…"
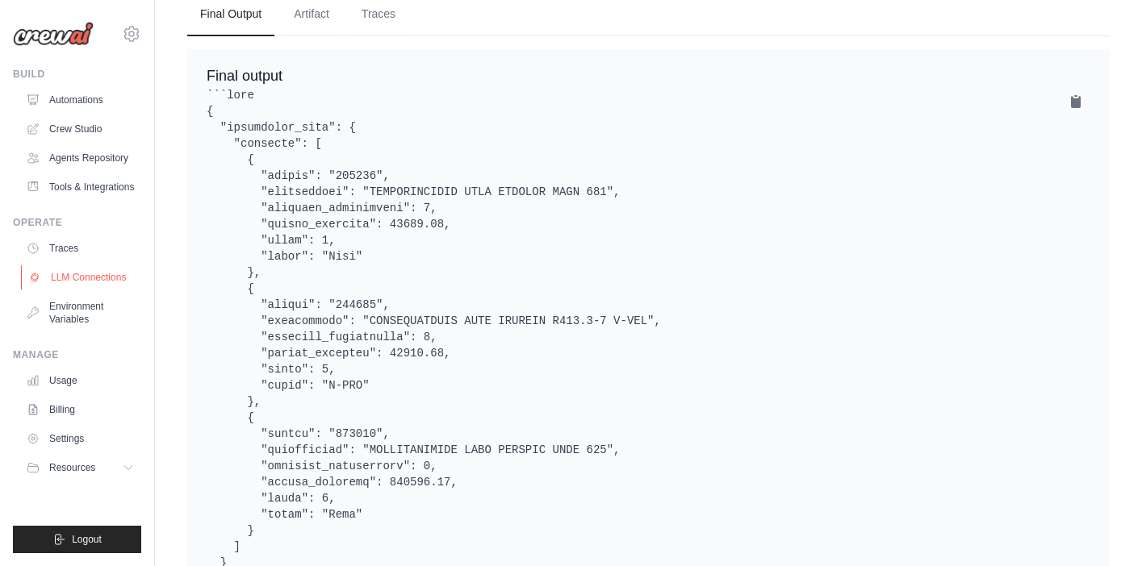
scroll to position [979, 0]
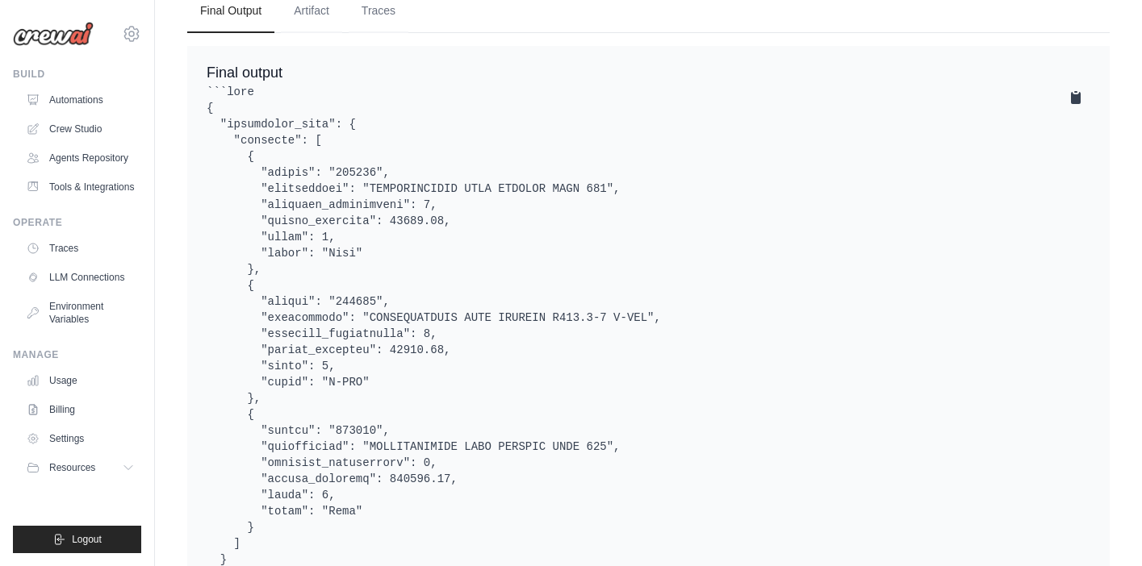
click at [1075, 100] on icon at bounding box center [1076, 98] width 10 height 12
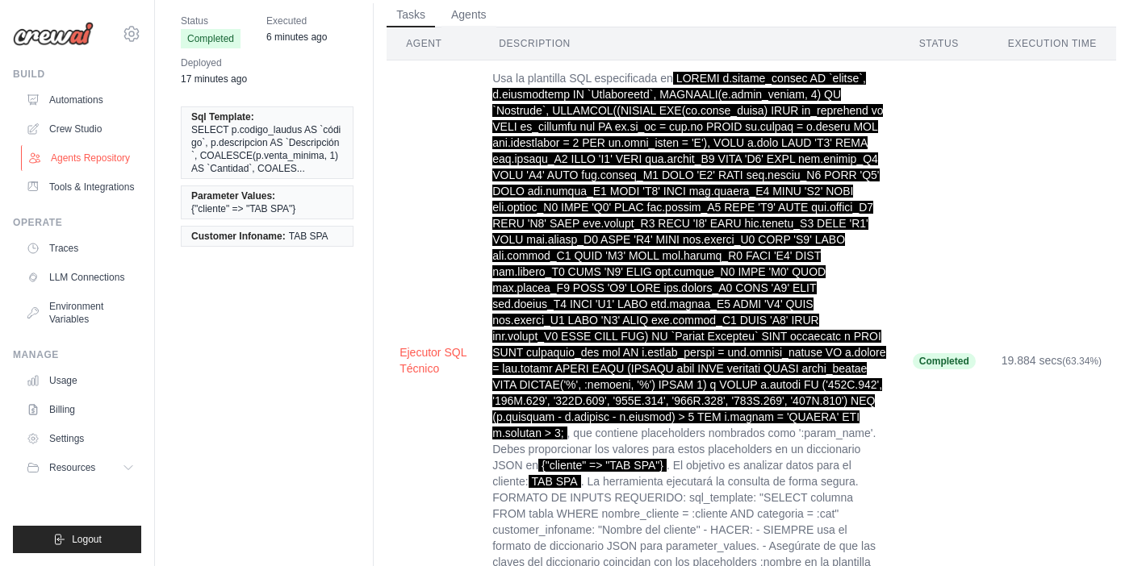
scroll to position [94, 0]
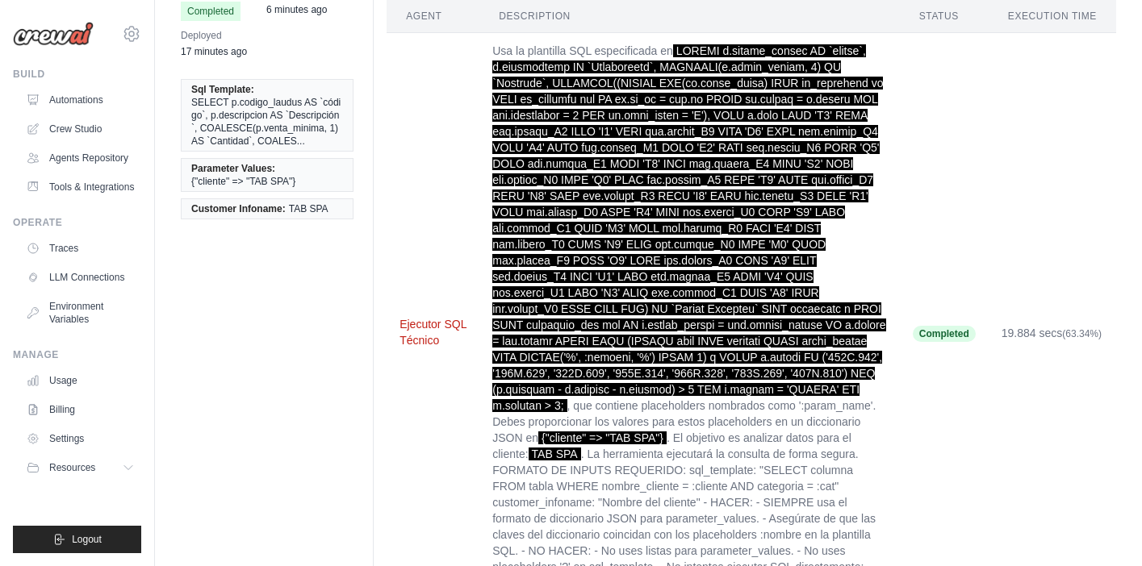
click at [411, 327] on button "Ejecutor SQL Técnico" at bounding box center [432, 332] width 67 height 32
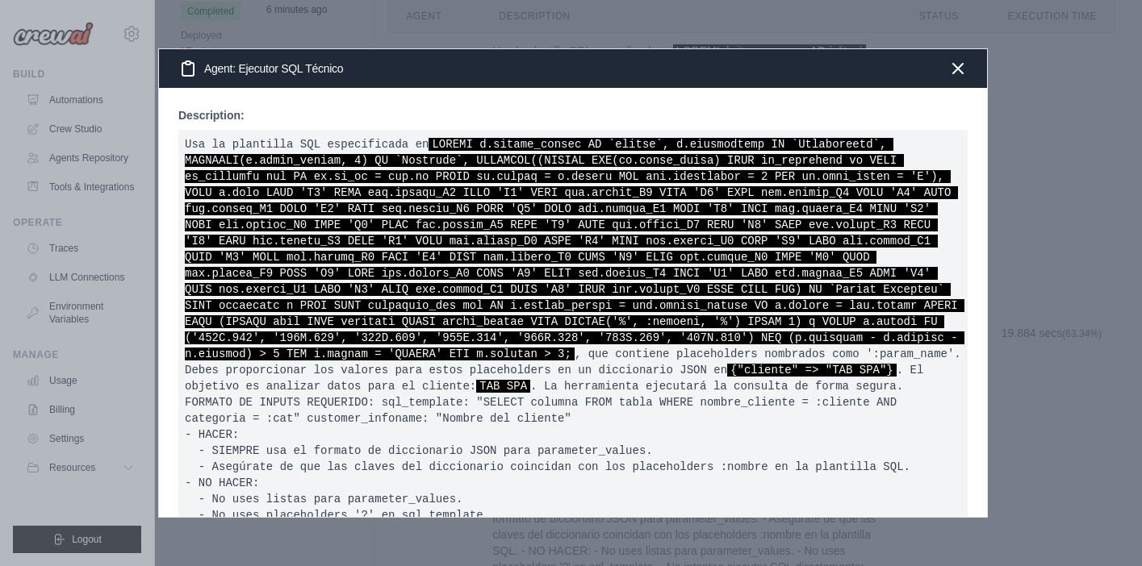
click at [189, 67] on icon at bounding box center [187, 68] width 19 height 19
click at [249, 72] on h3 "Agent: Ejecutor SQL Técnico" at bounding box center [260, 68] width 165 height 19
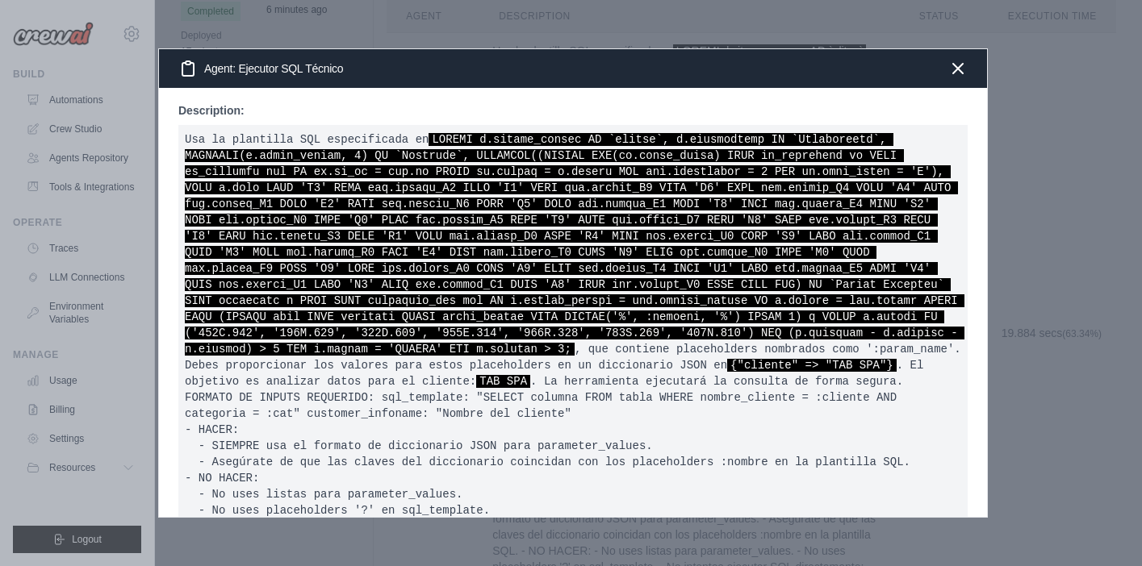
click at [210, 118] on p "Description:" at bounding box center [572, 110] width 789 height 16
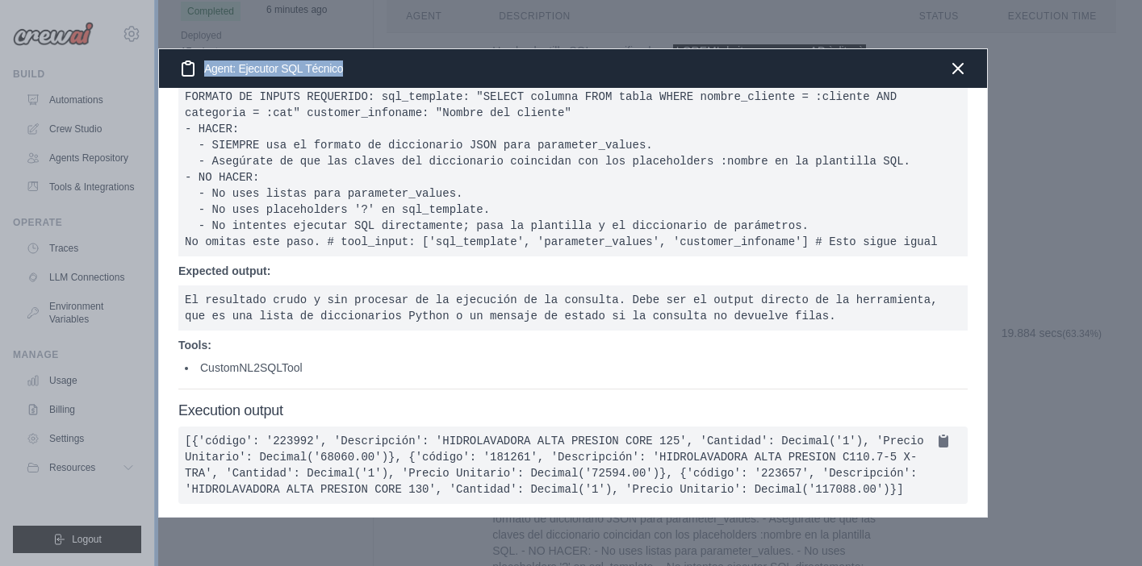
drag, startPoint x: 181, startPoint y: 110, endPoint x: 363, endPoint y: 487, distance: 419.3
click at [363, 487] on div "Description: Usa la plantilla SQL especificada en , que contiene placeholders n…" at bounding box center [573, 302] width 828 height 429
copy div "Description: Usa la plantilla SQL especificada en SELECT p.codigo_laudus AS `có…"
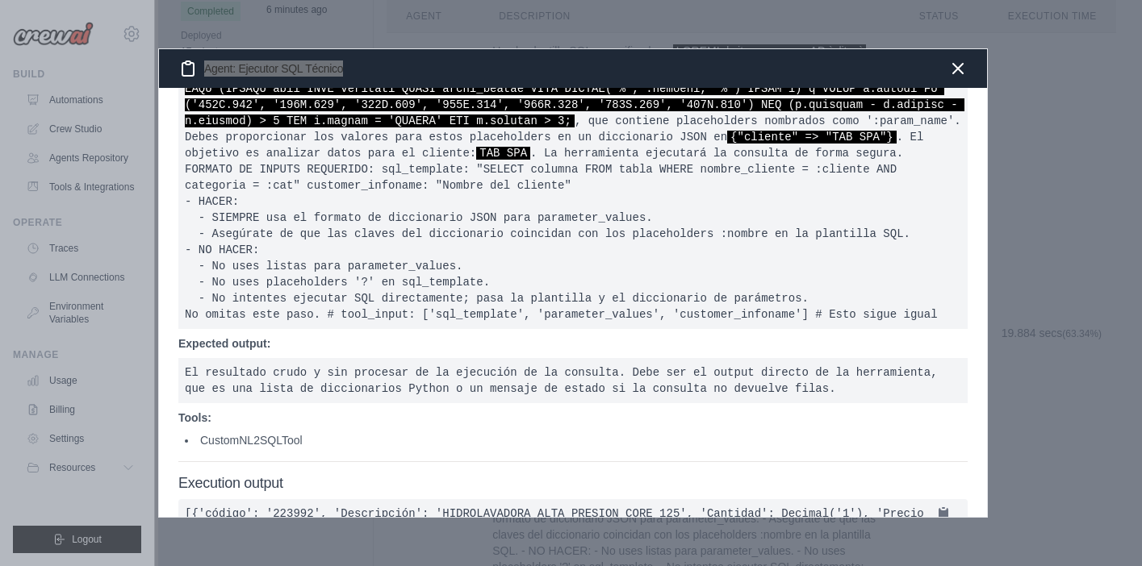
scroll to position [198, 0]
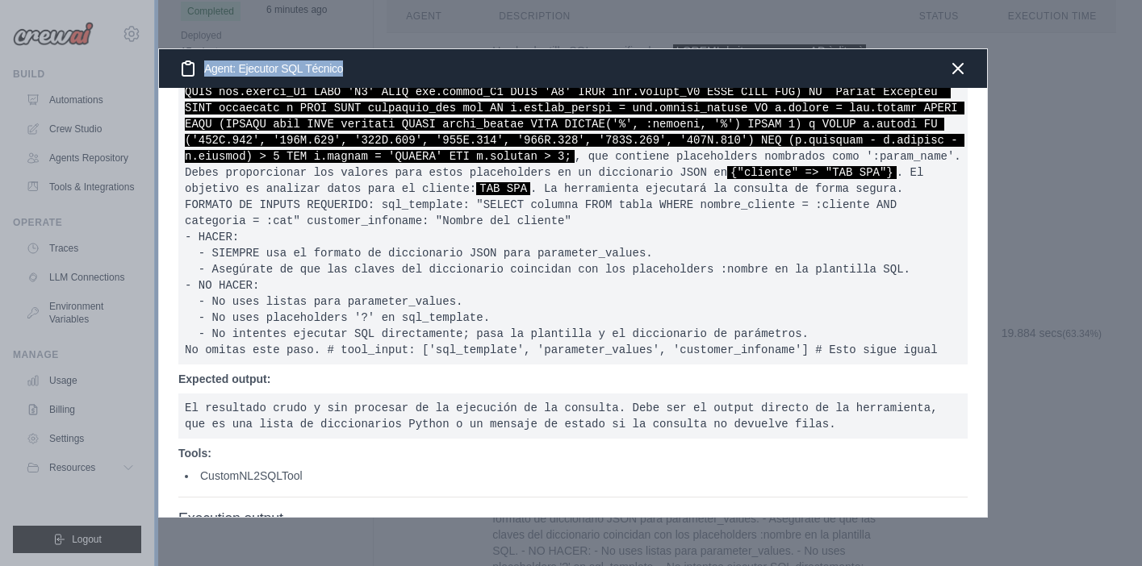
drag, startPoint x: 340, startPoint y: 70, endPoint x: 206, endPoint y: 69, distance: 133.9
click at [206, 69] on h3 "Agent: Ejecutor SQL Técnico" at bounding box center [260, 68] width 165 height 19
copy h3 "Agent: Ejecutor SQL Técnico"
click at [958, 75] on icon "button" at bounding box center [957, 67] width 19 height 19
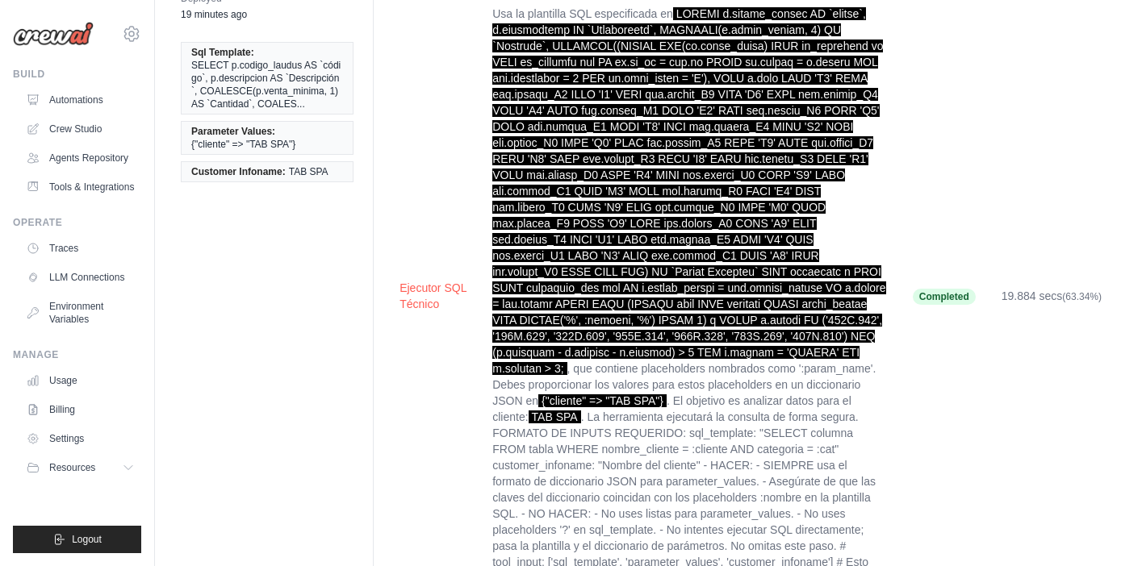
scroll to position [124, 0]
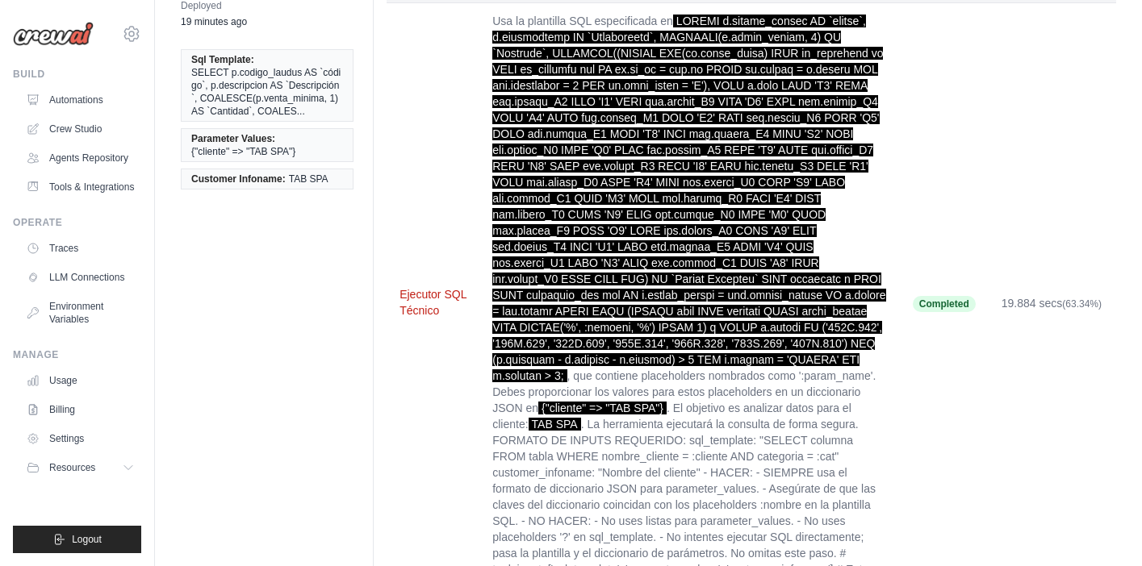
drag, startPoint x: 395, startPoint y: 294, endPoint x: 457, endPoint y: 315, distance: 64.5
click at [457, 315] on td "Ejecutor SQL Técnico" at bounding box center [432, 303] width 93 height 601
copy button "Ejecutor SQL Técnico"
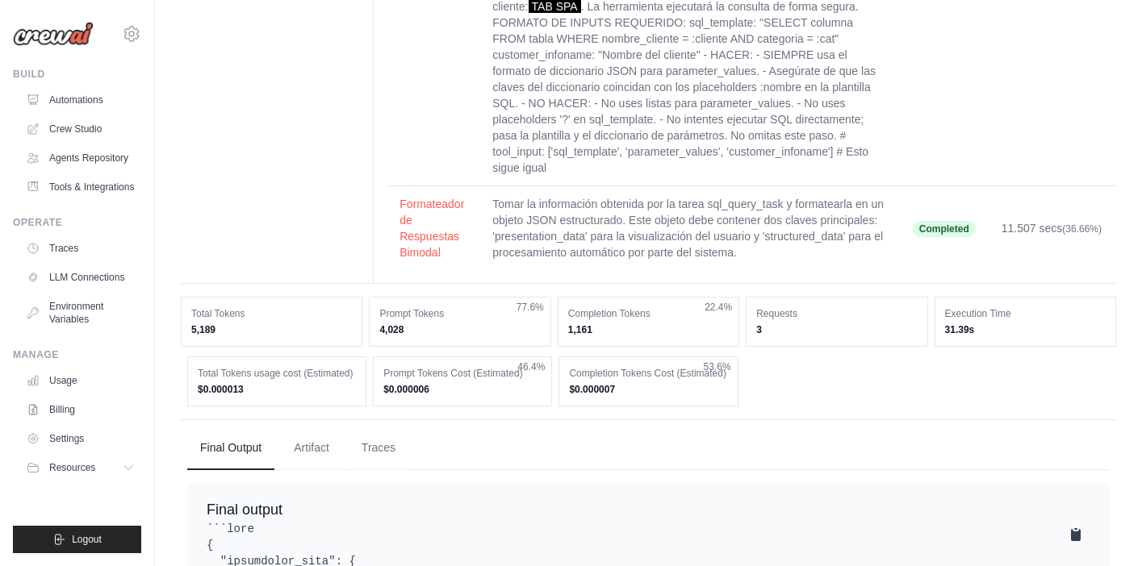
scroll to position [0, 0]
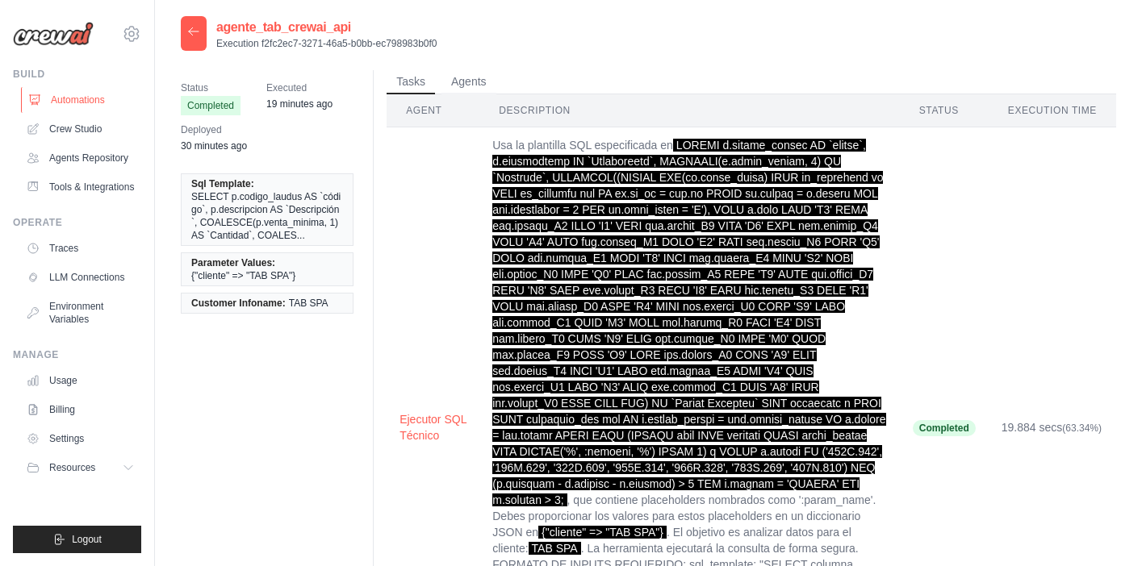
click at [72, 106] on link "Automations" at bounding box center [82, 100] width 122 height 26
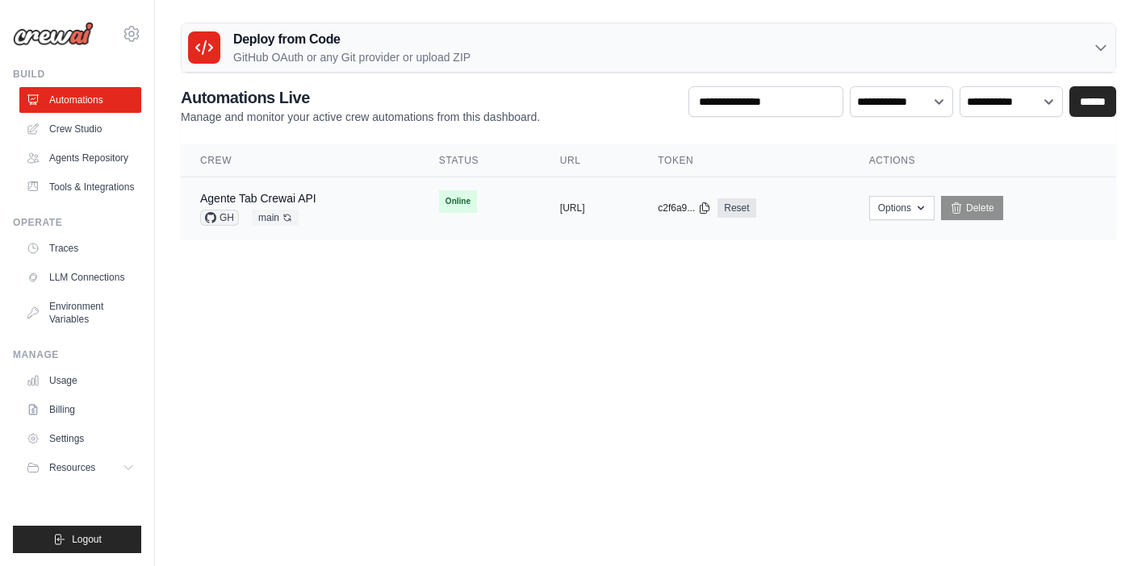
click at [357, 217] on div "Agente Tab Crewai API GH main Auto-deploy enabled" at bounding box center [300, 207] width 200 height 35
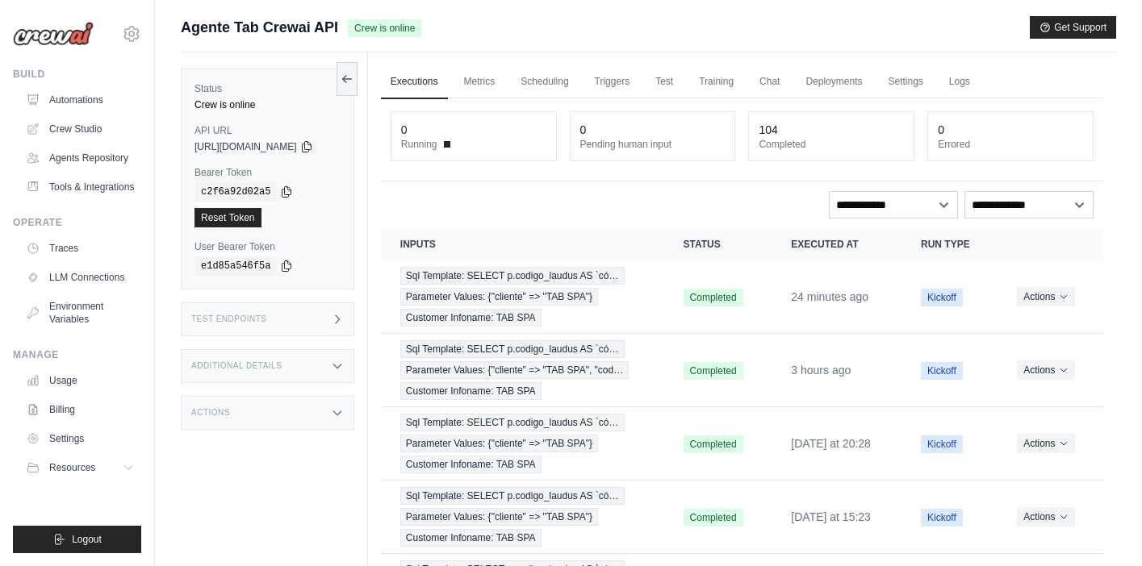
click at [344, 322] on icon at bounding box center [337, 319] width 13 height 13
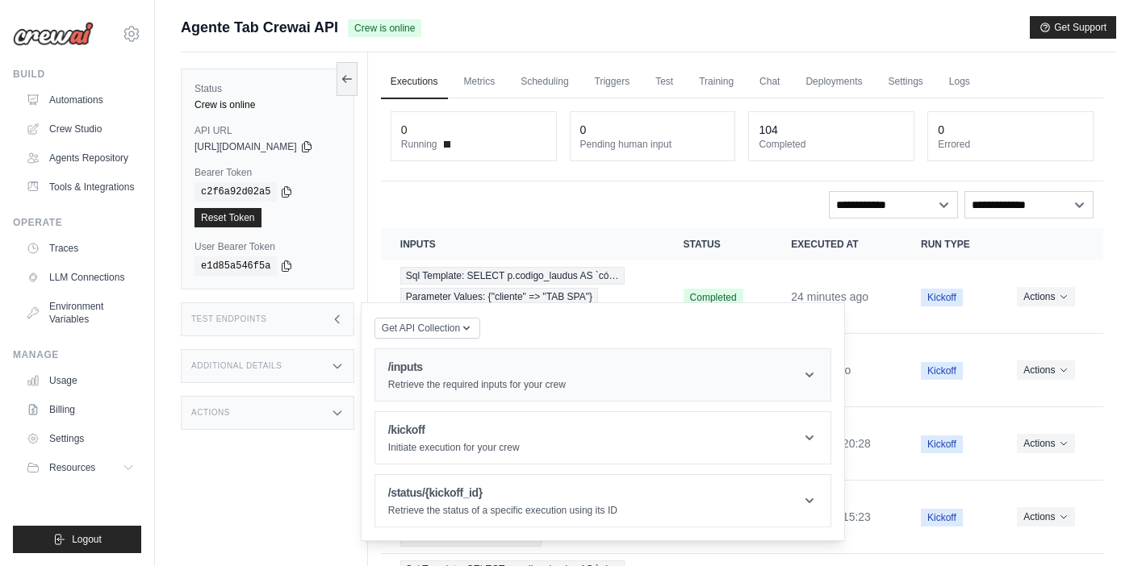
click at [460, 379] on p "Retrieve the required inputs for your crew" at bounding box center [476, 384] width 177 height 13
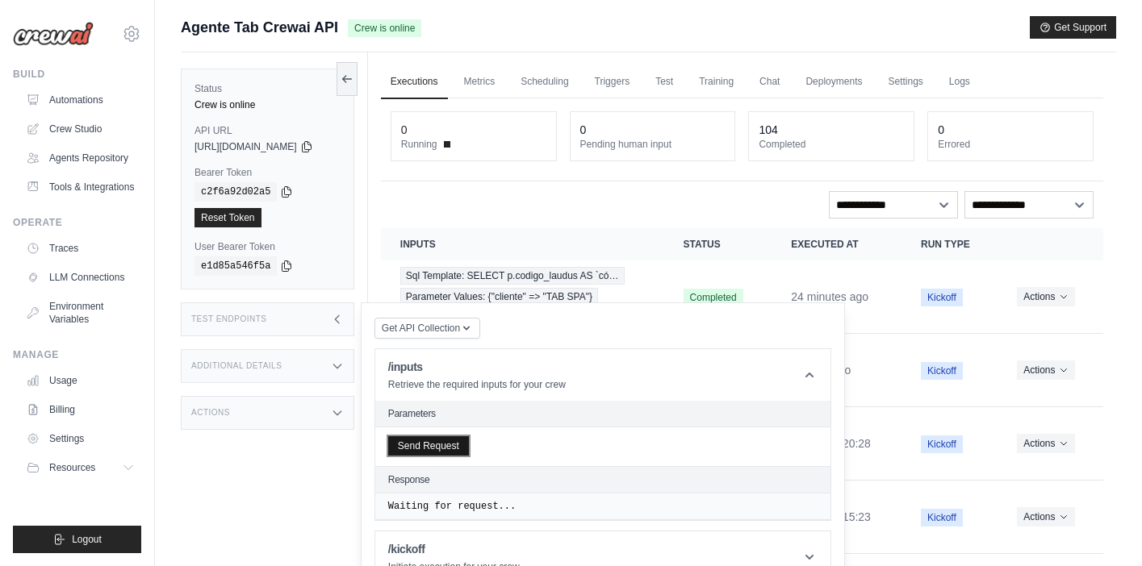
click at [441, 448] on button "Send Request" at bounding box center [428, 445] width 81 height 19
click at [72, 100] on link "Automations" at bounding box center [82, 100] width 122 height 26
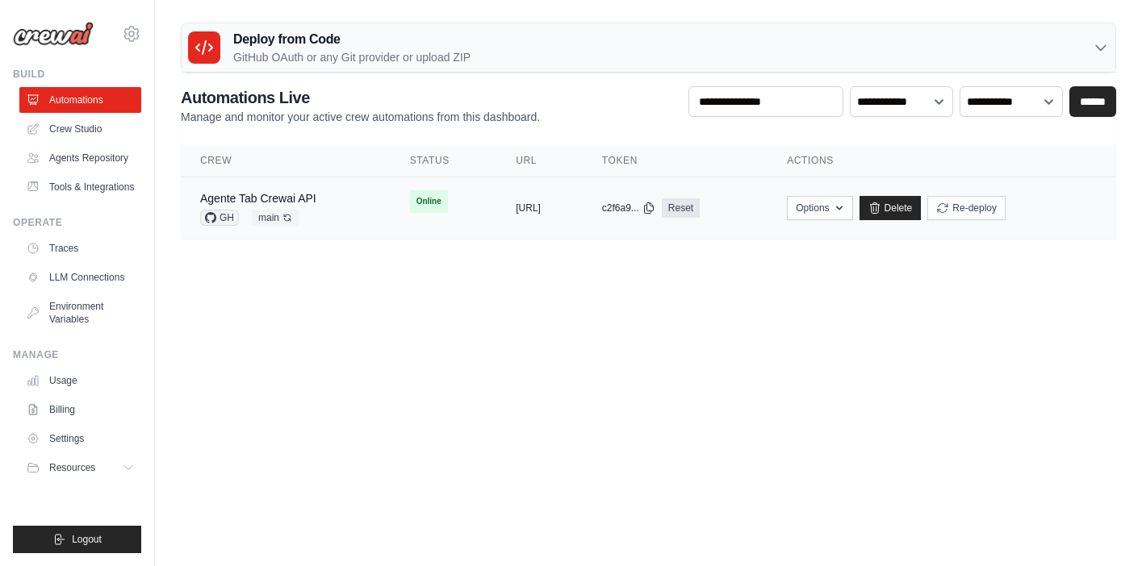
click at [327, 200] on div "Agente Tab Crewai API GH main Auto-deploy enabled" at bounding box center [285, 207] width 171 height 35
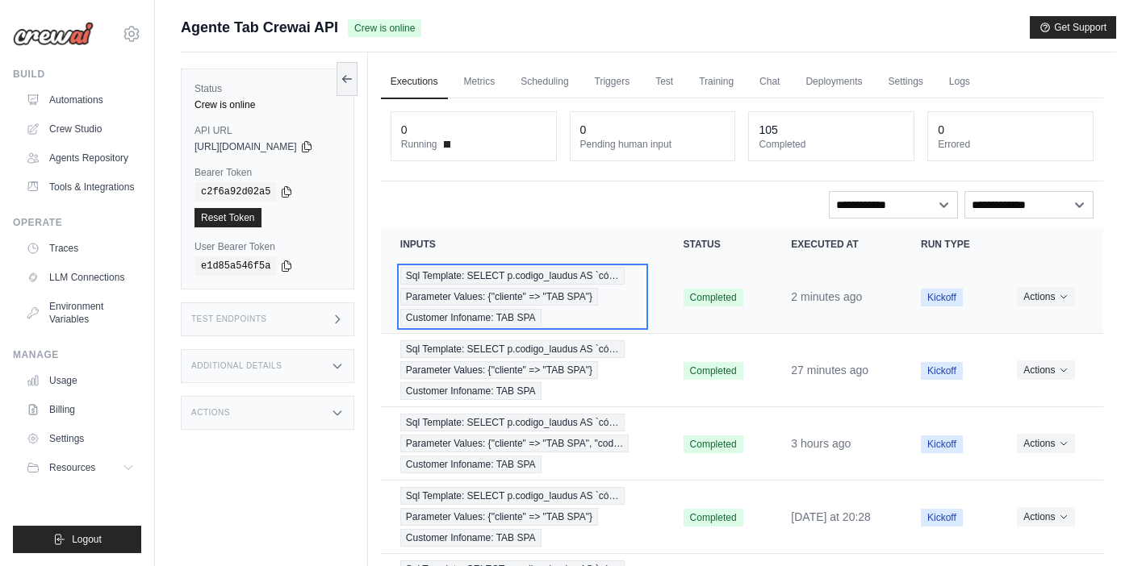
click at [539, 284] on span "Sql Template: SELECT p.codigo_laudus AS `có…" at bounding box center [512, 276] width 224 height 18
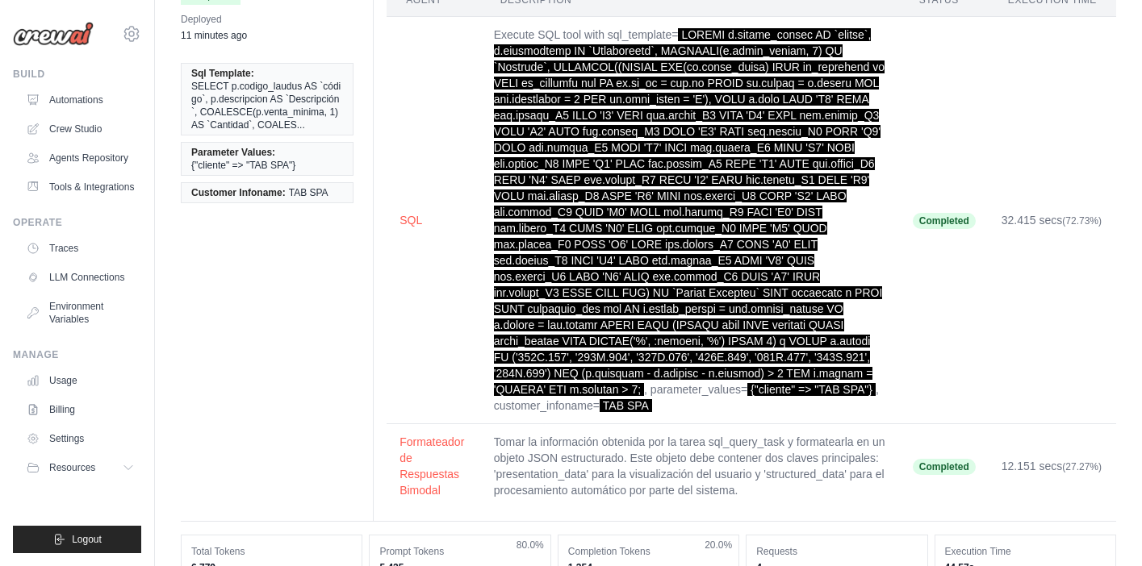
click at [947, 250] on td "Completed" at bounding box center [944, 220] width 89 height 407
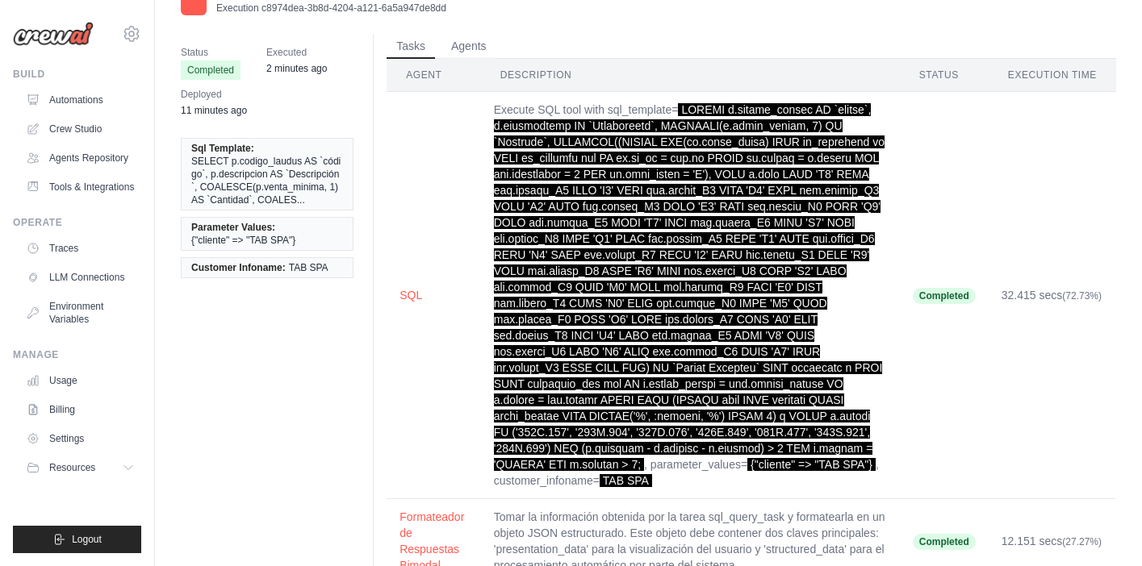
scroll to position [14, 0]
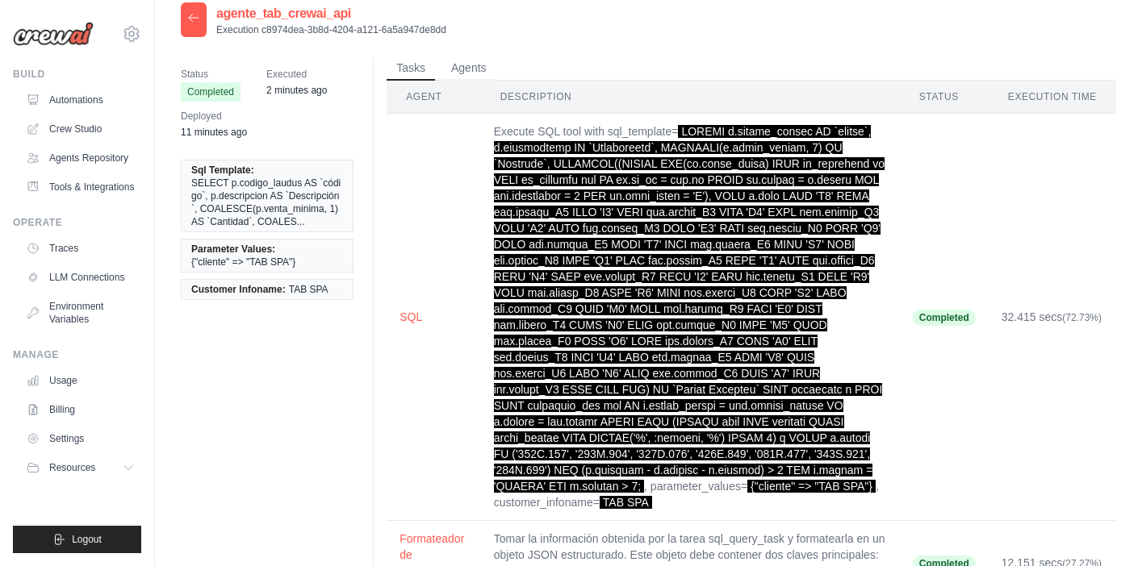
click at [380, 29] on p "Execution c8974dea-3b8d-4204-a121-6a5a947de8dd" at bounding box center [331, 29] width 230 height 13
copy div "Execution c8974dea-3b8d-4204-a121-6a5a947de8dd"
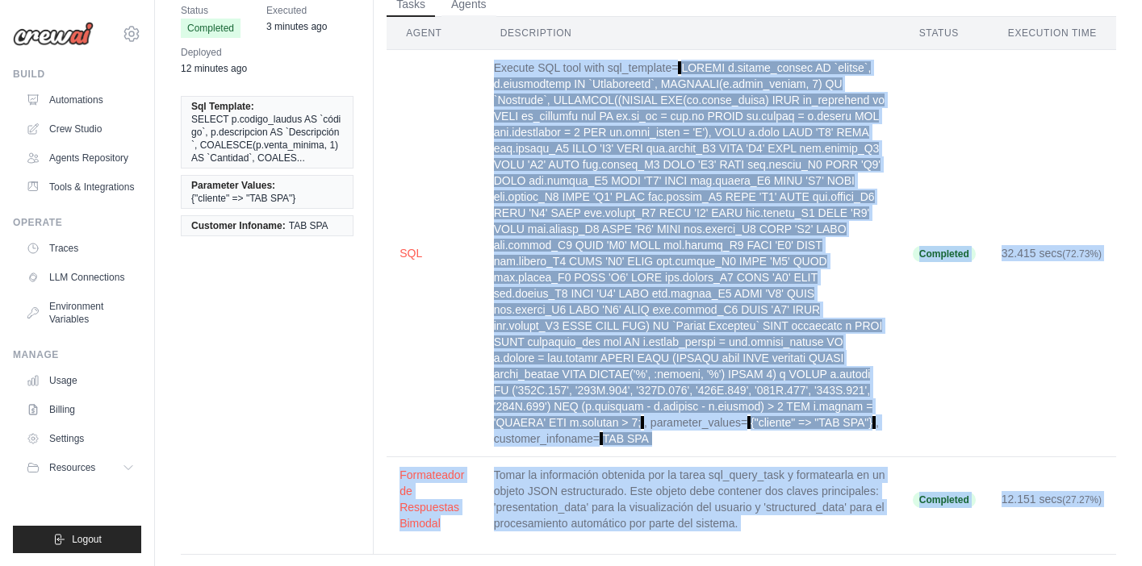
scroll to position [115, 0]
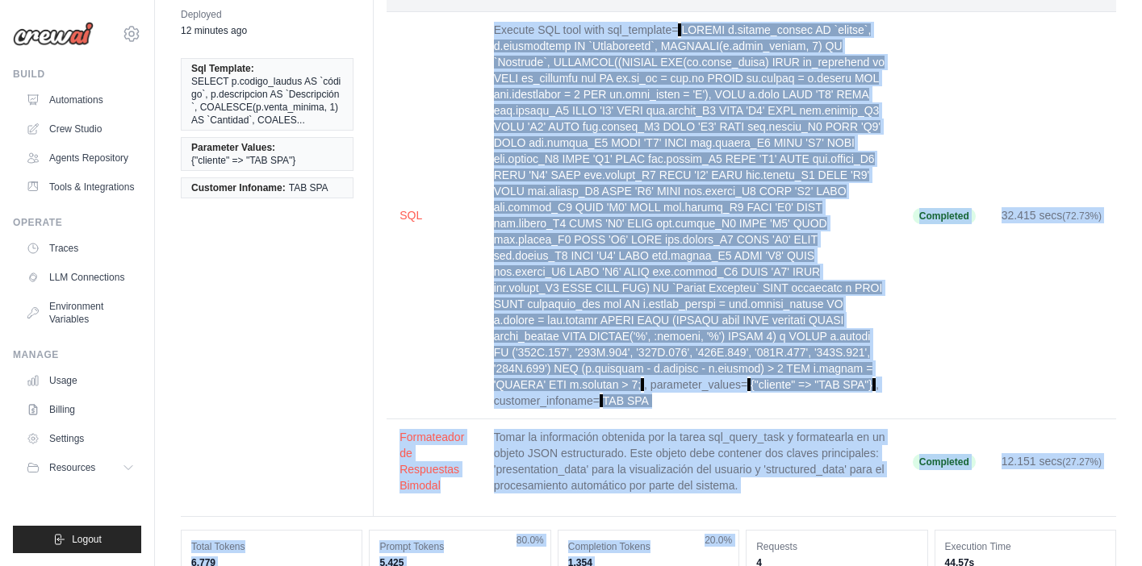
drag, startPoint x: 493, startPoint y: 130, endPoint x: 904, endPoint y: 400, distance: 491.6
click at [904, 400] on tr "SQL Execute SQL tool with sql_template= , parameter_values= {"cliente" => "TAB …" at bounding box center [750, 215] width 729 height 407
copy tr "Loremip DOL sita cons adi_elitsedd= EIUSMO t.incidi_utlabo ET `dolore`, m.aliqu…"
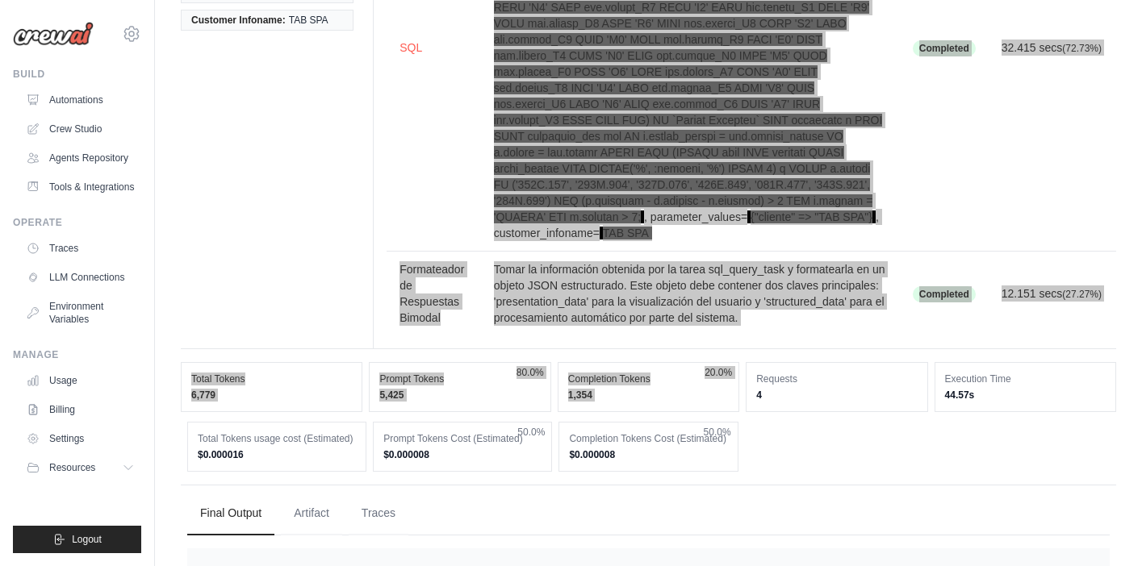
scroll to position [287, 0]
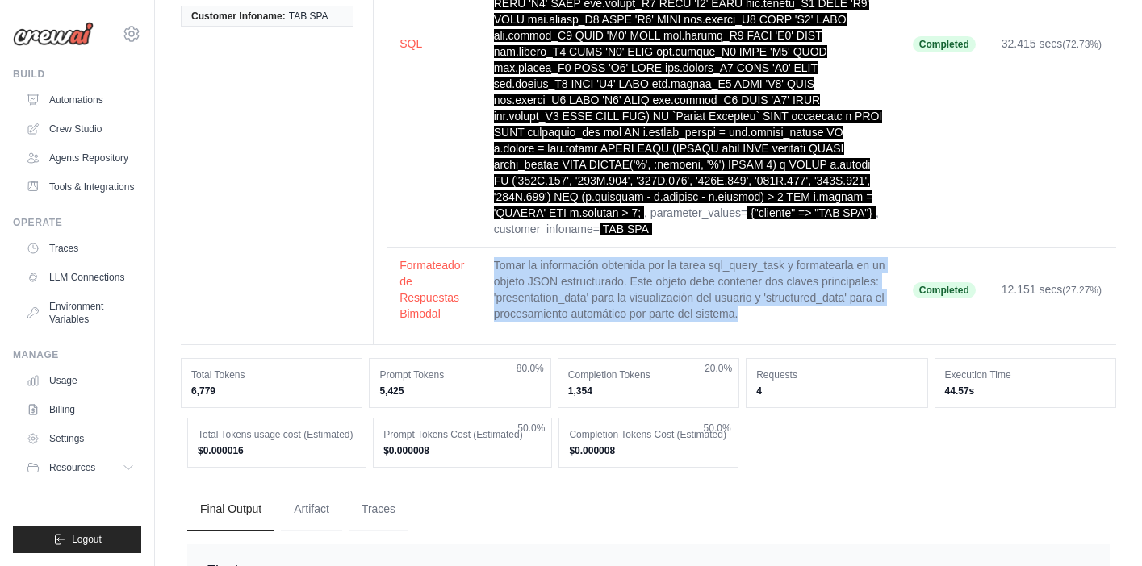
drag, startPoint x: 745, startPoint y: 315, endPoint x: 488, endPoint y: 265, distance: 261.2
click at [488, 265] on td "Tomar la información obtenida por la tarea sql_query_task y formatearla en un o…" at bounding box center [690, 290] width 419 height 85
copy td "Tomar la información obtenida por la tarea sql_query_task y formatearla en un o…"
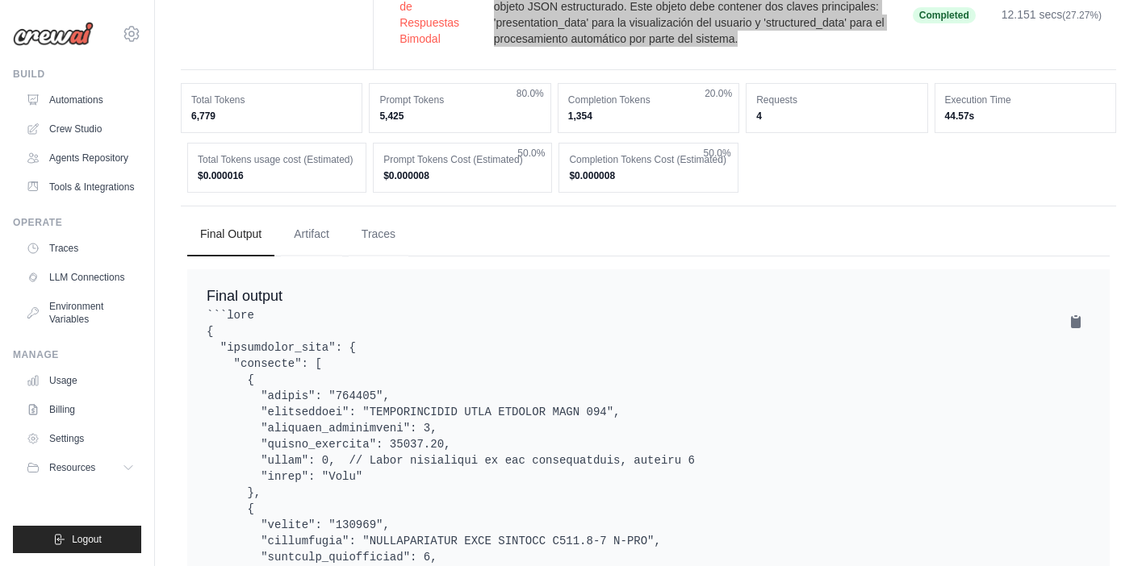
scroll to position [518, 0]
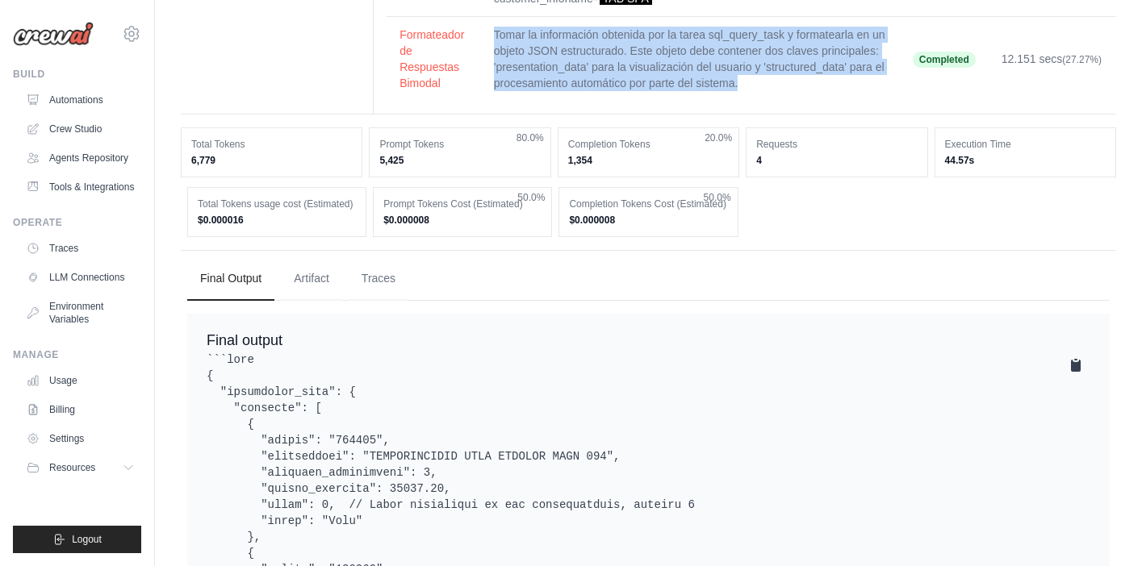
click at [1075, 368] on icon at bounding box center [1076, 366] width 10 height 12
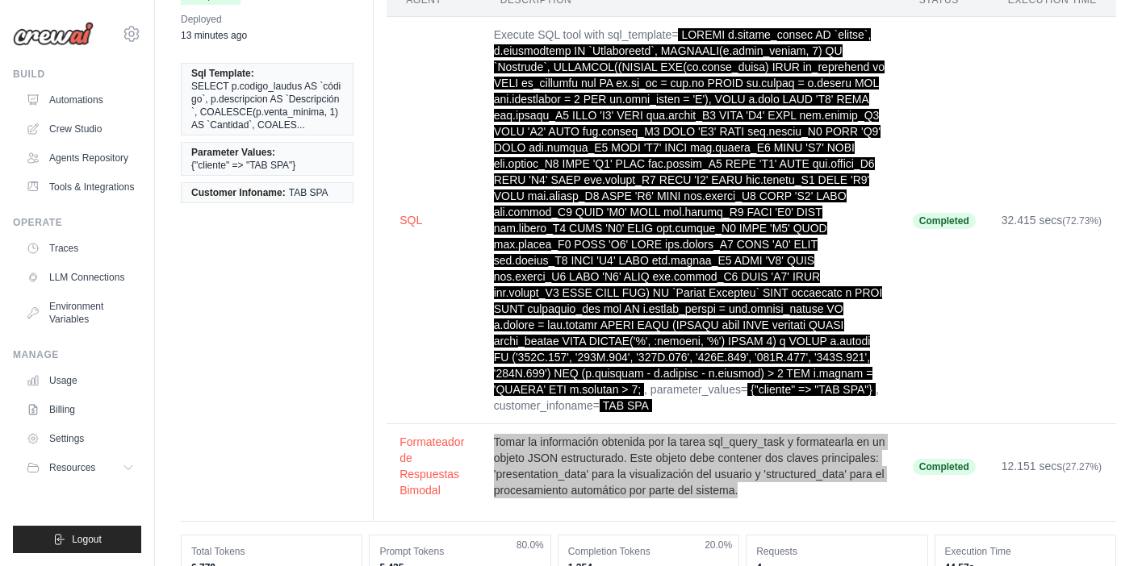
scroll to position [79, 0]
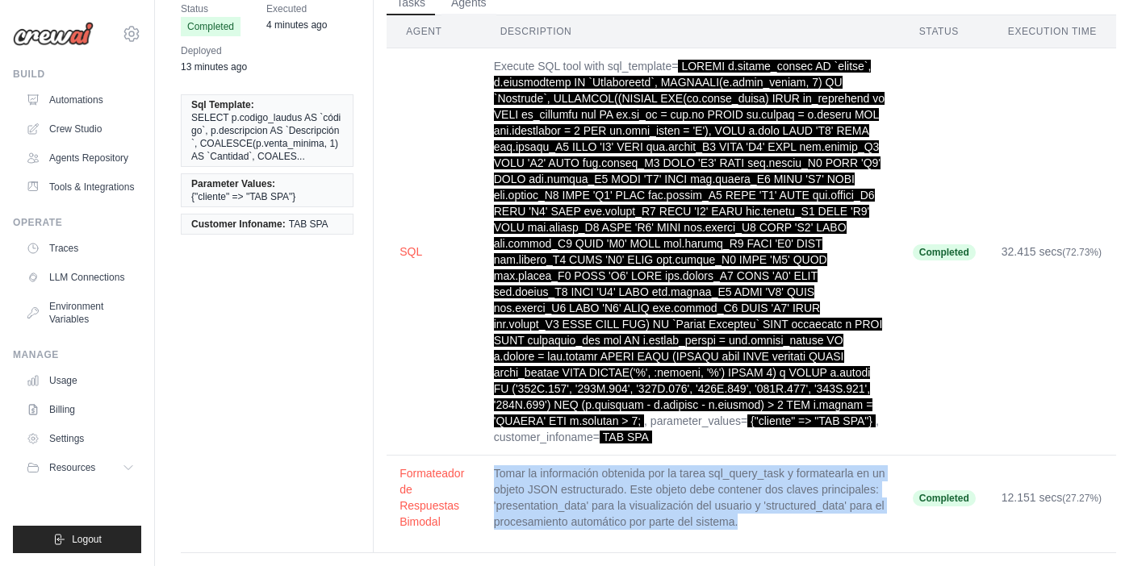
click at [416, 259] on td "SQL" at bounding box center [433, 251] width 94 height 407
click at [411, 249] on button "SQL" at bounding box center [433, 251] width 69 height 16
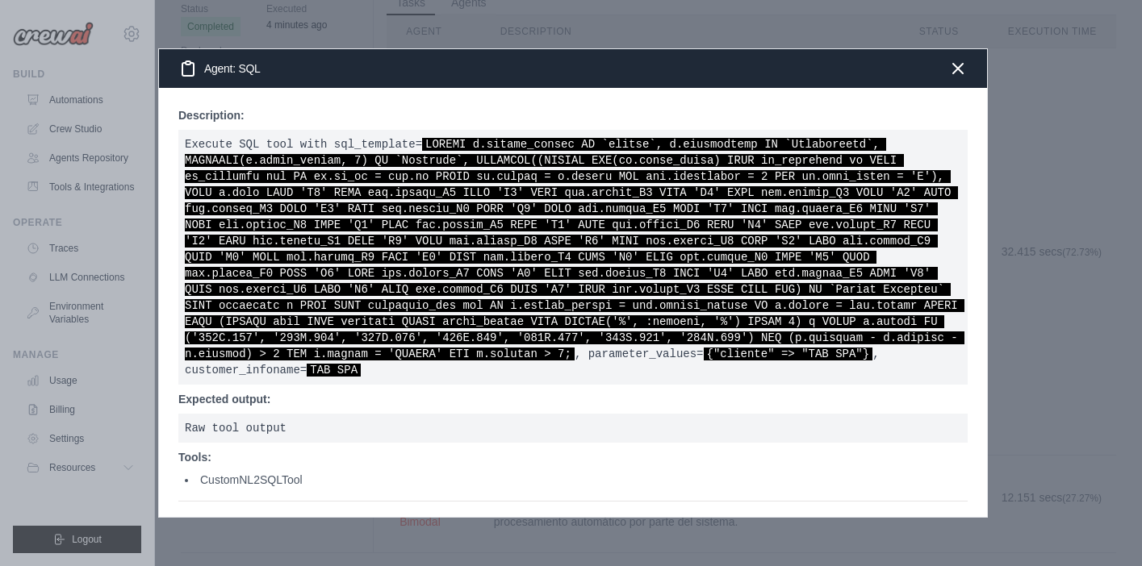
click at [335, 274] on span at bounding box center [574, 249] width 779 height 223
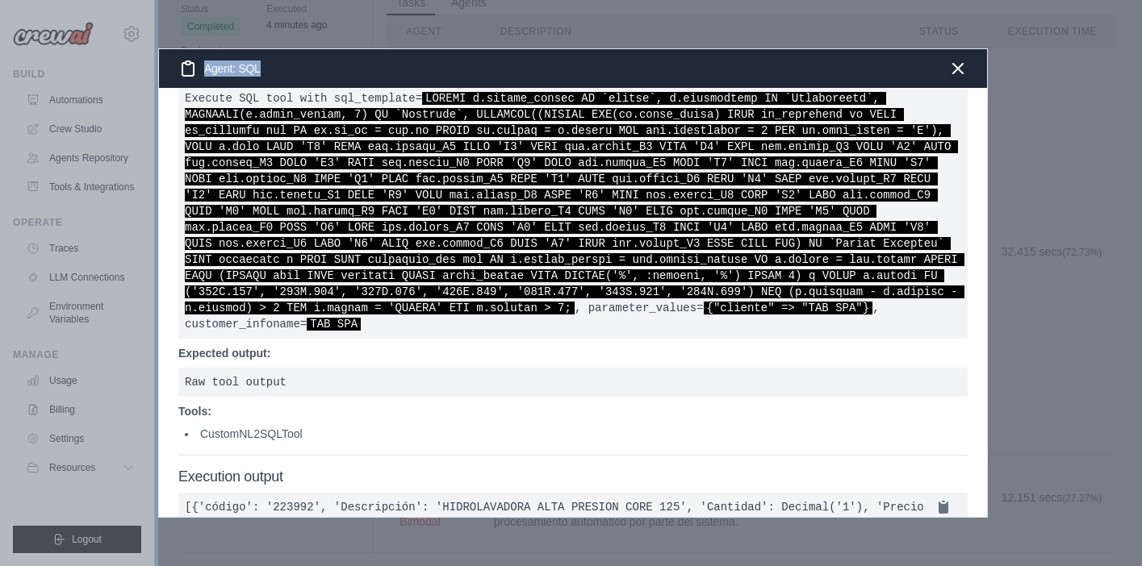
scroll to position [144, 0]
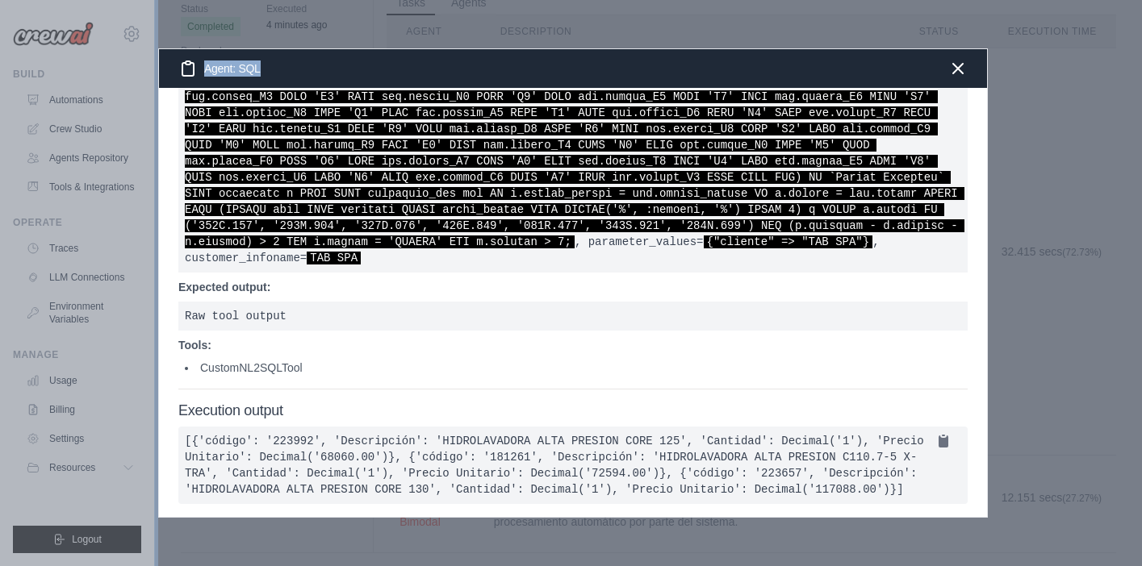
drag, startPoint x: 180, startPoint y: 113, endPoint x: 356, endPoint y: 482, distance: 409.2
click at [356, 482] on div "Description: Execute SQL tool with sql_template= , parameter_values= {"cliente"…" at bounding box center [573, 302] width 828 height 429
copy div "Loremipsumd: Sitamet CON adip elit sed_doeiusmo= TEMPOR i.utlabo_etdolo MA `ali…"
click at [971, 73] on div "Agent: SQL" at bounding box center [573, 68] width 828 height 39
drag, startPoint x: 959, startPoint y: 73, endPoint x: 740, endPoint y: 59, distance: 219.9
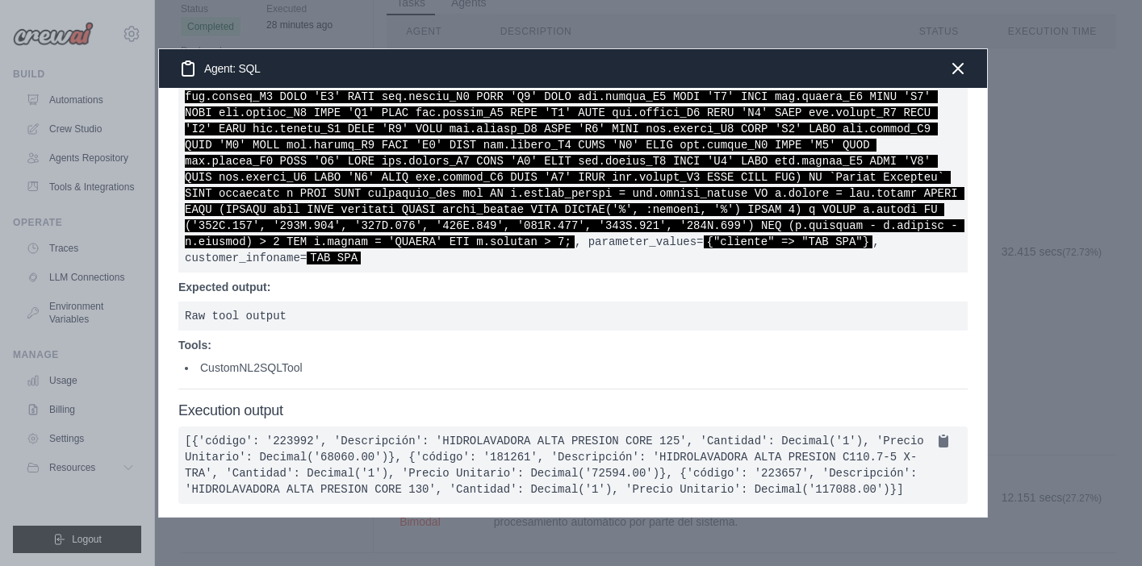
click at [959, 73] on icon "button" at bounding box center [957, 68] width 19 height 19
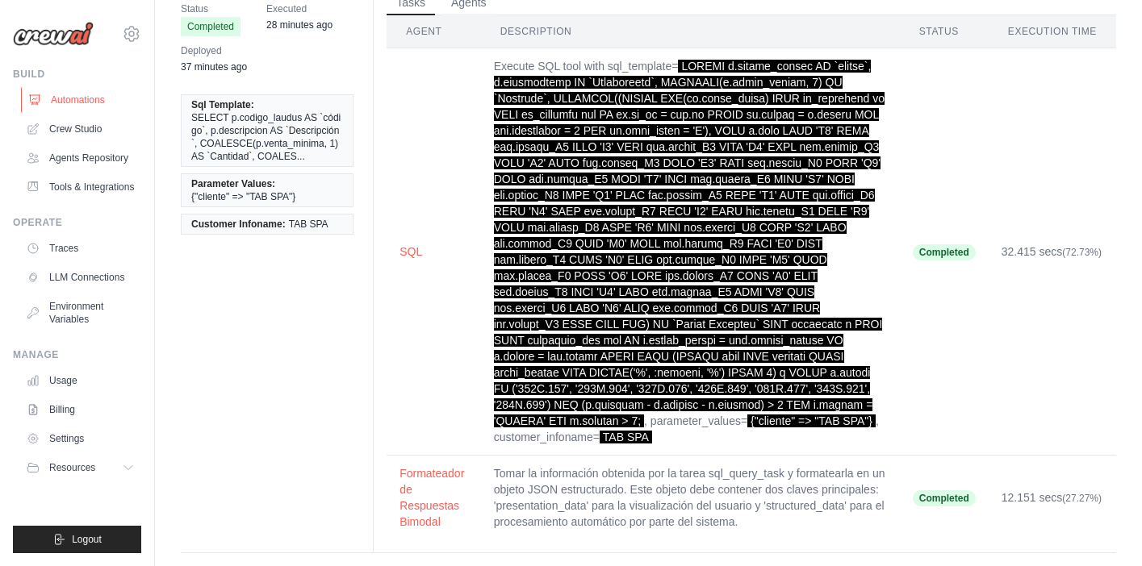
click at [71, 98] on link "Automations" at bounding box center [82, 100] width 122 height 26
